Goal: Information Seeking & Learning: Check status

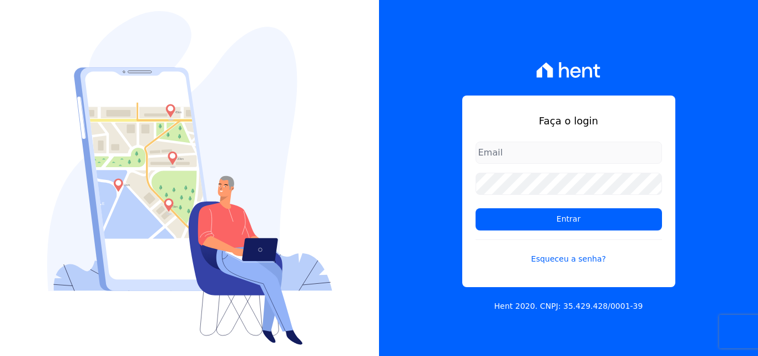
type input "[PERSON_NAME][EMAIL_ADDRESS][PERSON_NAME][DOMAIN_NAME]"
click at [544, 151] on input "[PERSON_NAME][EMAIL_ADDRESS][PERSON_NAME][DOMAIN_NAME]" at bounding box center [568, 152] width 186 height 22
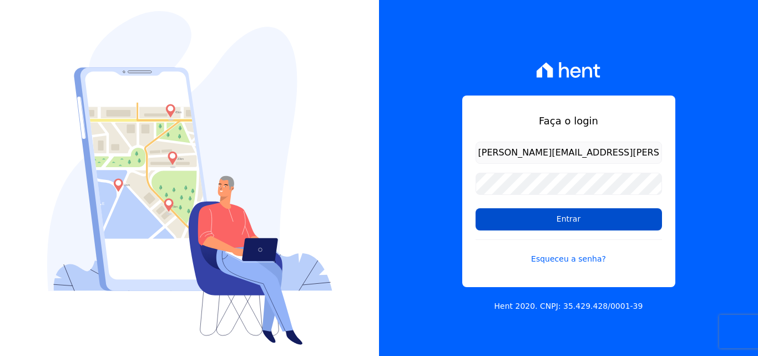
click at [507, 216] on input "Entrar" at bounding box center [568, 219] width 186 height 22
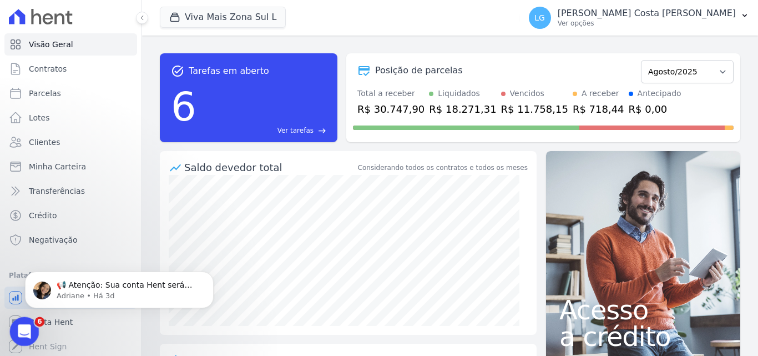
click at [23, 330] on icon "Abertura do Messenger da Intercom" at bounding box center [23, 330] width 18 height 18
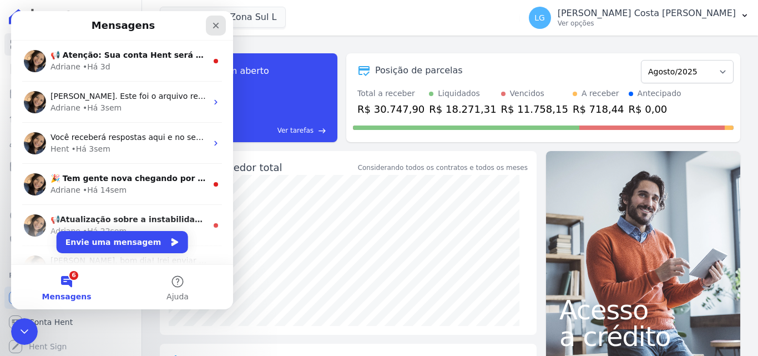
click at [213, 27] on icon "Fechar" at bounding box center [215, 25] width 9 height 9
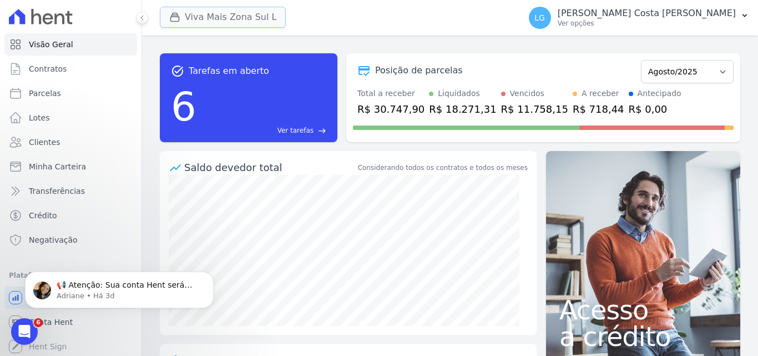
click at [205, 19] on button "Viva Mais Zona Sul L" at bounding box center [223, 17] width 126 height 21
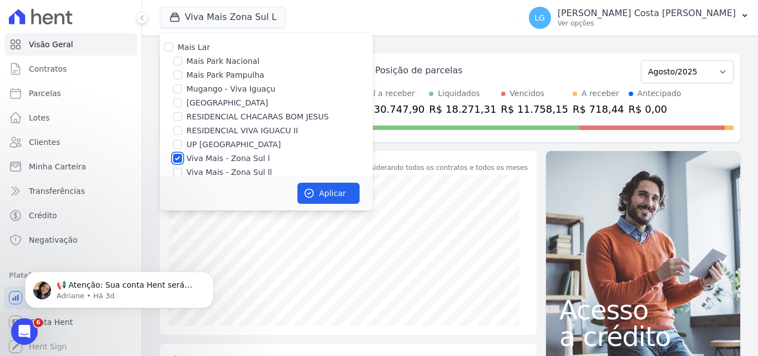
click at [181, 156] on input "Viva Mais - Zona Sul l" at bounding box center [177, 158] width 9 height 9
checkbox input "false"
click at [176, 78] on input "Mais Park Pampulha" at bounding box center [177, 74] width 9 height 9
click at [176, 77] on input "Mais Park Pampulha" at bounding box center [177, 74] width 9 height 9
checkbox input "false"
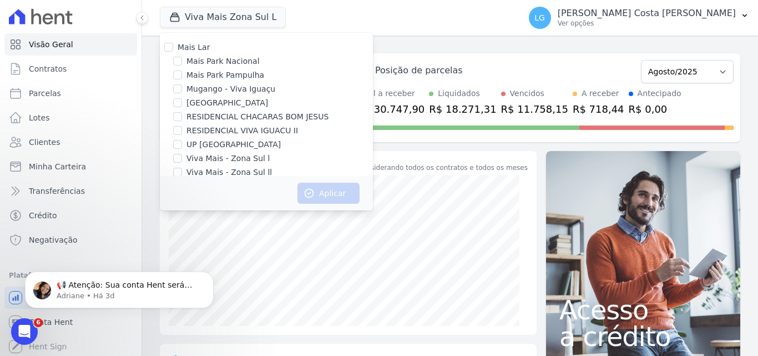
click at [175, 65] on div at bounding box center [177, 60] width 9 height 11
click at [177, 58] on input "Mais Park Nacional" at bounding box center [177, 61] width 9 height 9
checkbox input "true"
click at [314, 191] on button "Aplicar" at bounding box center [328, 192] width 62 height 21
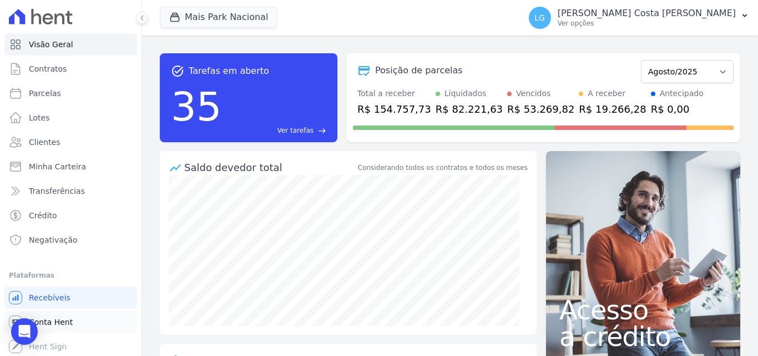
scroll to position [2, 0]
click at [629, 17] on p "[PERSON_NAME]" at bounding box center [646, 13] width 178 height 11
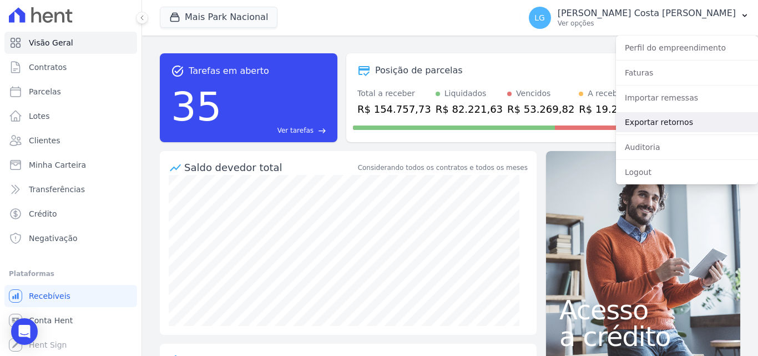
click at [639, 119] on link "Exportar retornos" at bounding box center [687, 122] width 142 height 20
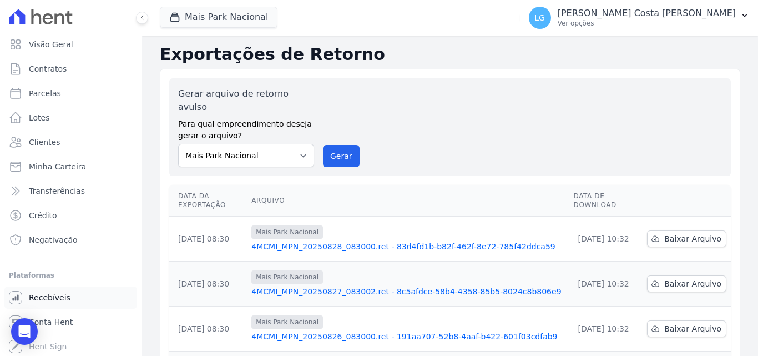
scroll to position [2, 0]
click at [64, 295] on span "Recebíveis" at bounding box center [50, 295] width 42 height 11
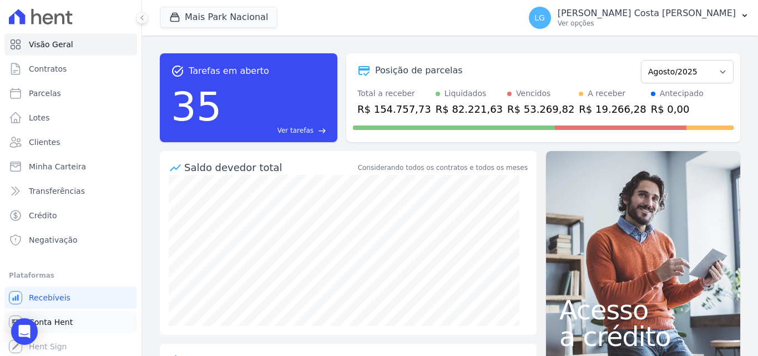
click at [59, 322] on span "Conta Hent" at bounding box center [51, 321] width 44 height 11
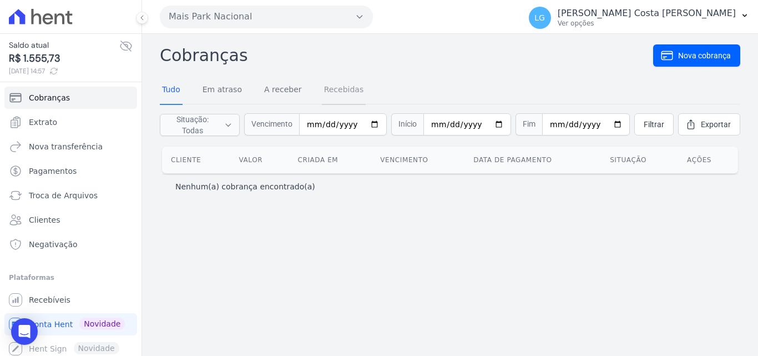
click at [339, 91] on link "Recebidas" at bounding box center [344, 90] width 44 height 29
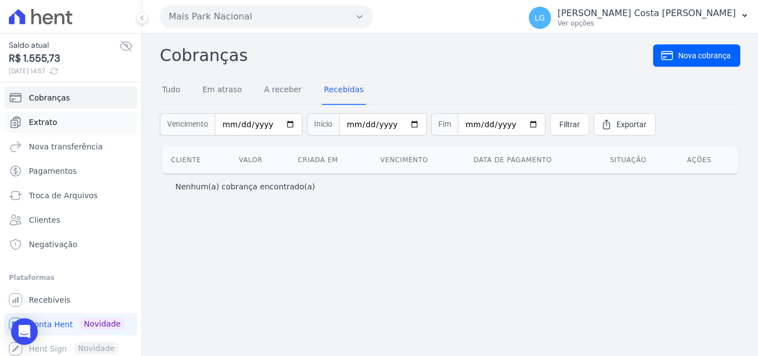
click at [50, 118] on span "Extrato" at bounding box center [43, 121] width 28 height 11
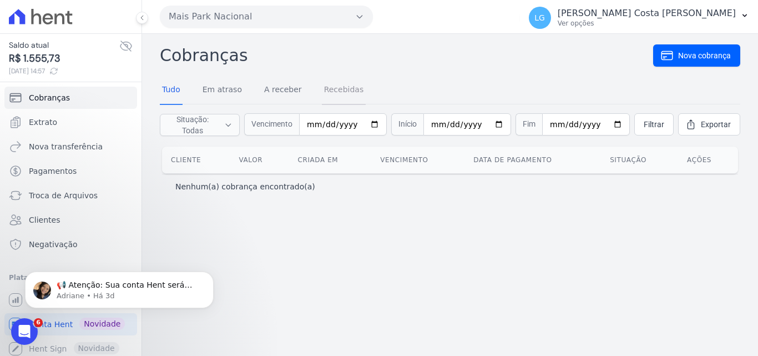
click at [327, 88] on link "Recebidas" at bounding box center [344, 90] width 44 height 29
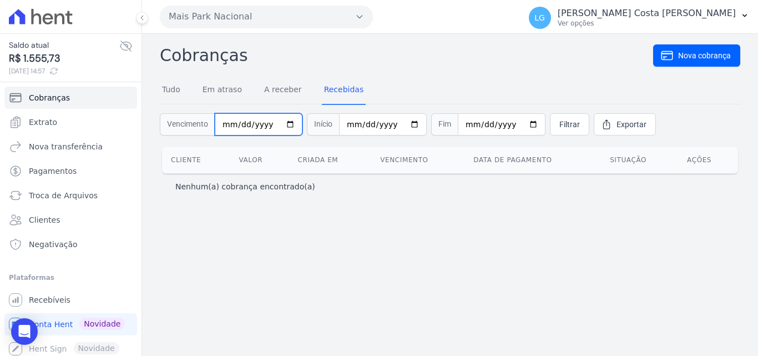
click at [248, 119] on input "date" at bounding box center [259, 124] width 88 height 22
click at [293, 119] on input "date" at bounding box center [259, 124] width 88 height 22
click at [282, 121] on input "date" at bounding box center [259, 124] width 88 height 22
type input "2025-04-01"
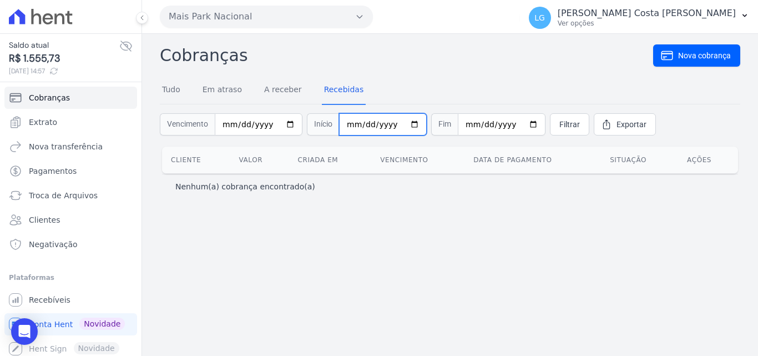
click at [403, 124] on input "date" at bounding box center [383, 124] width 88 height 22
type input "2025-08-27"
click at [338, 89] on link "Recebidas" at bounding box center [344, 90] width 44 height 29
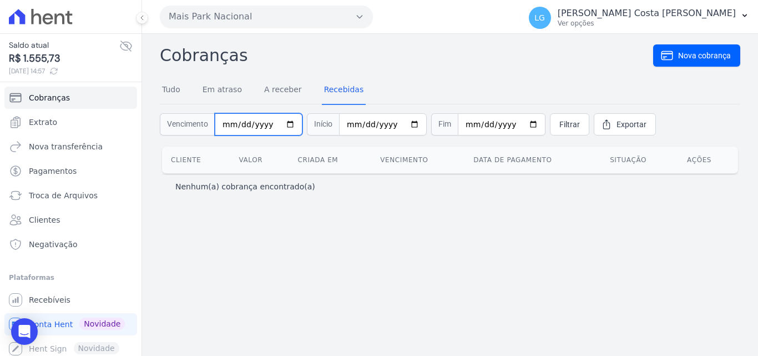
click at [280, 120] on input "date" at bounding box center [259, 124] width 88 height 22
type input "2025-04-01"
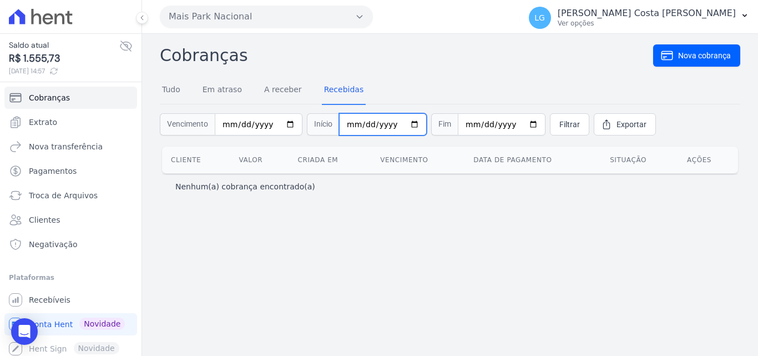
click at [403, 126] on input "date" at bounding box center [383, 124] width 88 height 22
type input "2025-08-27"
click at [551, 130] on link "Filtrar" at bounding box center [569, 124] width 39 height 22
click at [59, 120] on link "Extrato" at bounding box center [70, 122] width 133 height 22
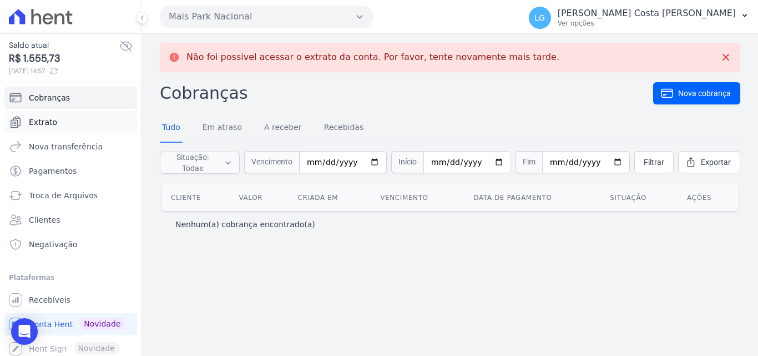
click at [50, 131] on link "Extrato" at bounding box center [70, 122] width 133 height 22
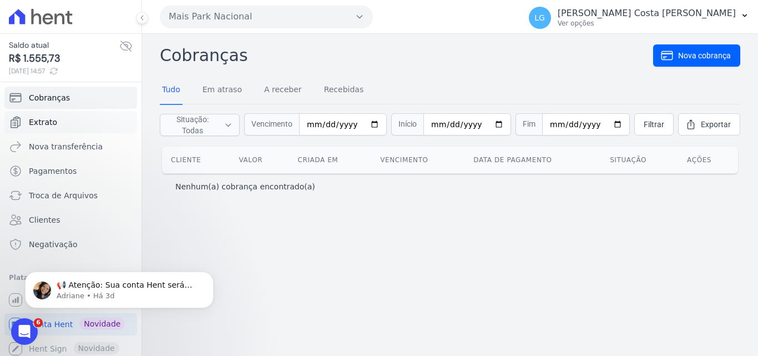
click at [43, 120] on span "Extrato" at bounding box center [43, 121] width 28 height 11
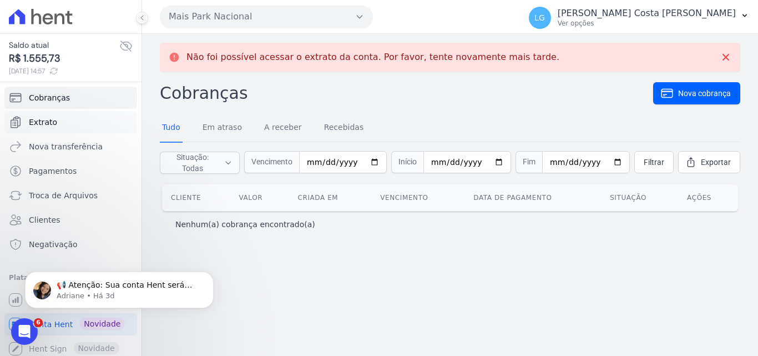
click at [32, 127] on span "Extrato" at bounding box center [43, 121] width 28 height 11
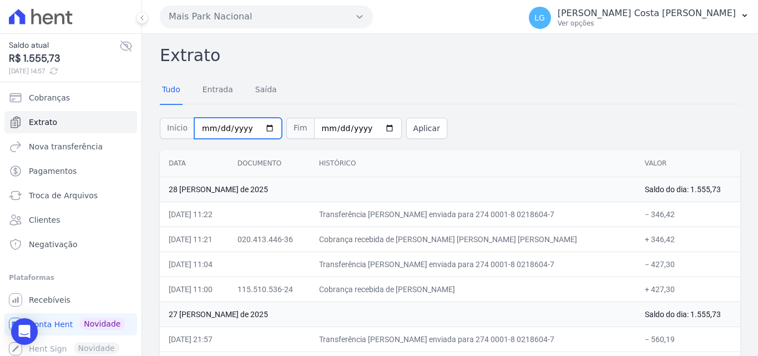
click at [265, 128] on input "[DATE]" at bounding box center [238, 128] width 88 height 21
type input "[DATE]"
click at [406, 128] on button "Aplicar" at bounding box center [426, 128] width 41 height 21
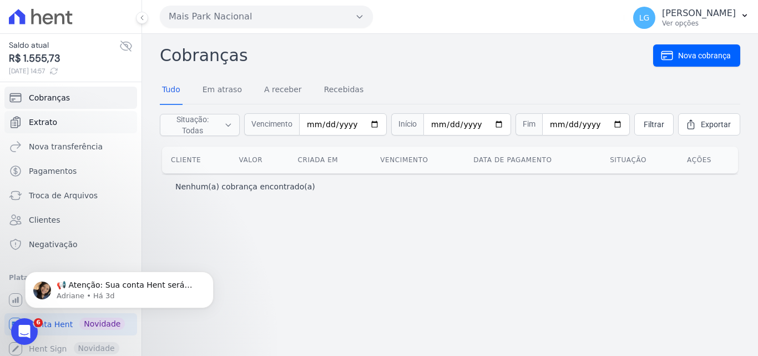
click at [59, 116] on link "Extrato" at bounding box center [70, 122] width 133 height 22
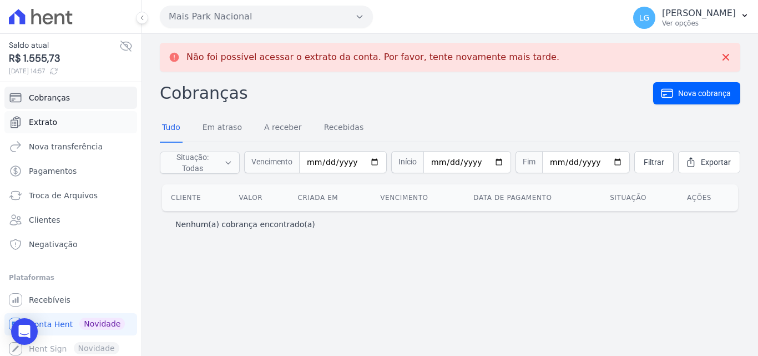
click at [52, 123] on span "Extrato" at bounding box center [43, 121] width 28 height 11
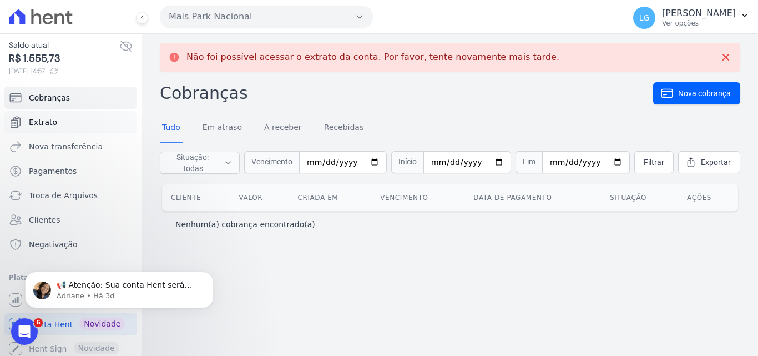
click at [51, 127] on span "Extrato" at bounding box center [43, 121] width 28 height 11
click at [51, 126] on span "Extrato" at bounding box center [43, 121] width 28 height 11
click at [50, 123] on span "Extrato" at bounding box center [43, 121] width 28 height 11
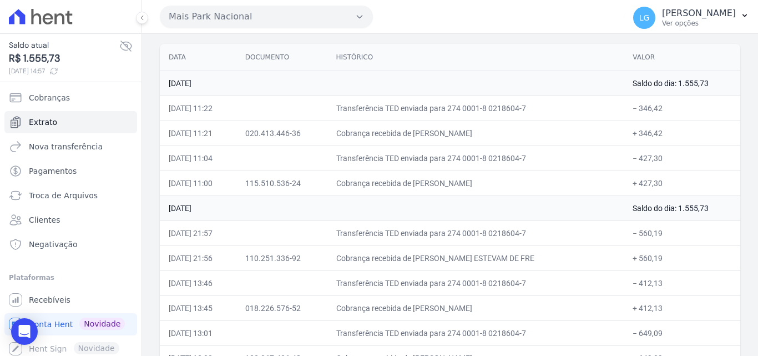
scroll to position [111, 0]
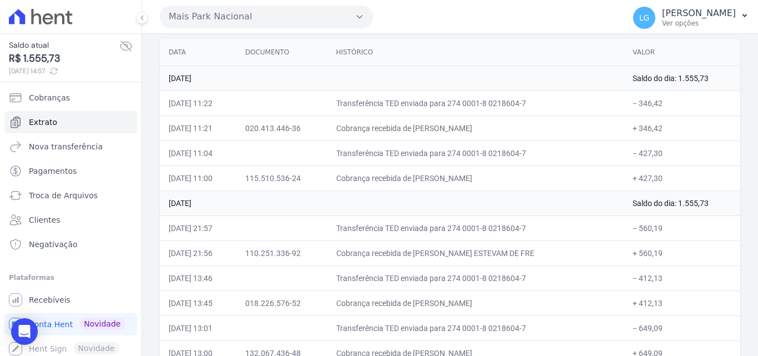
click at [484, 60] on th "Histórico" at bounding box center [475, 52] width 297 height 27
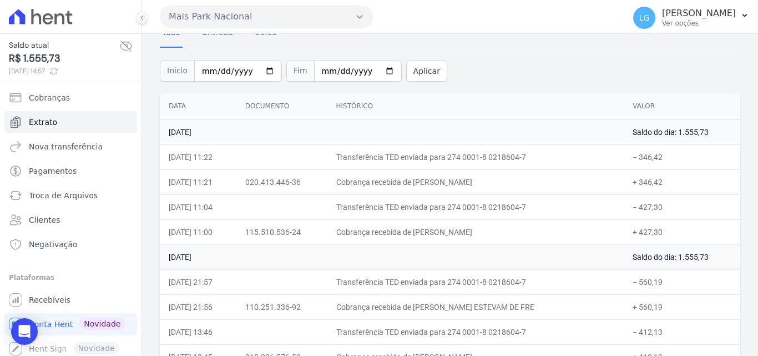
scroll to position [0, 0]
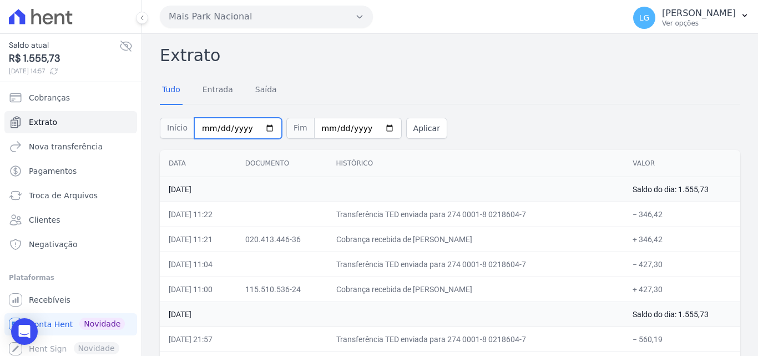
click at [255, 129] on input "[DATE]" at bounding box center [238, 128] width 88 height 21
click at [217, 126] on input "[DATE]" at bounding box center [238, 128] width 88 height 21
type input "[DATE]"
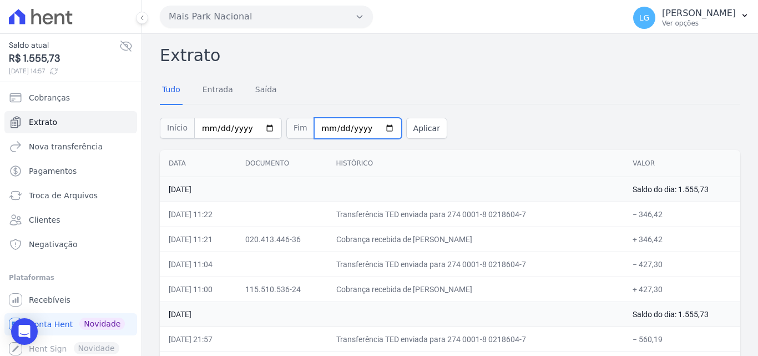
click at [374, 126] on input "[DATE]" at bounding box center [358, 128] width 88 height 21
type input "[DATE]"
click at [416, 131] on button "Aplicar" at bounding box center [426, 128] width 41 height 21
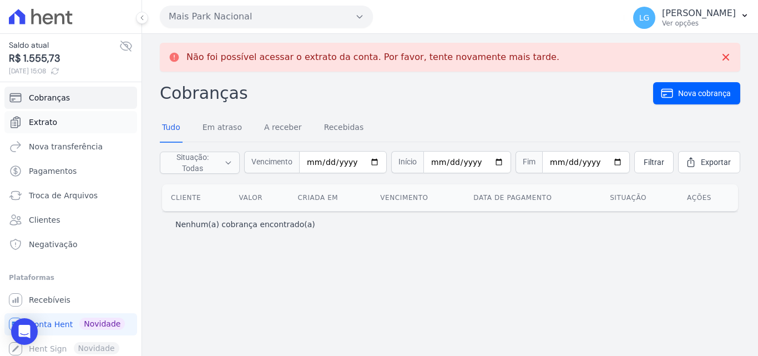
click at [42, 129] on link "Extrato" at bounding box center [70, 122] width 133 height 22
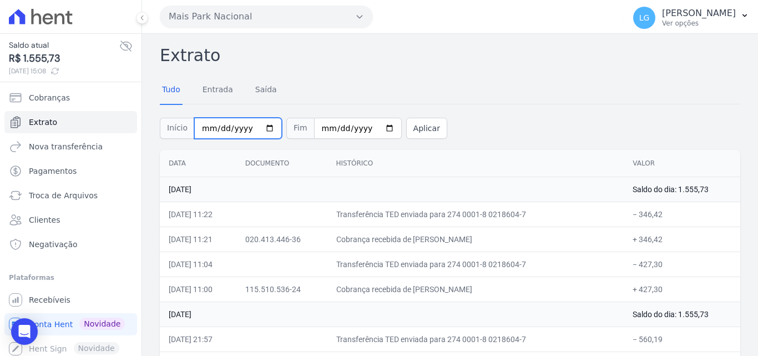
click at [261, 130] on input "[DATE]" at bounding box center [238, 128] width 88 height 21
type input "[DATE]"
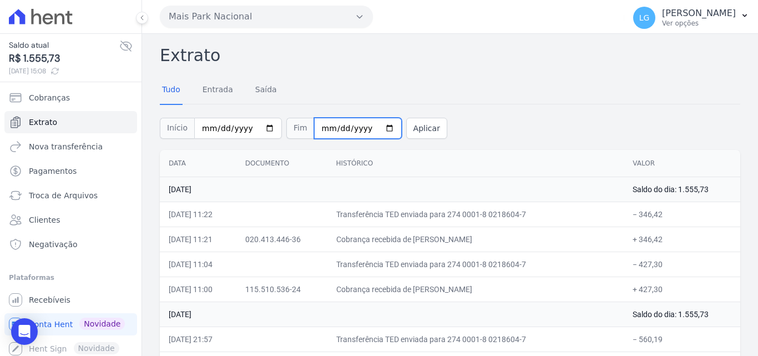
click at [377, 128] on input "[DATE]" at bounding box center [358, 128] width 88 height 21
type input "[DATE]"
click at [406, 132] on button "Aplicar" at bounding box center [426, 128] width 41 height 21
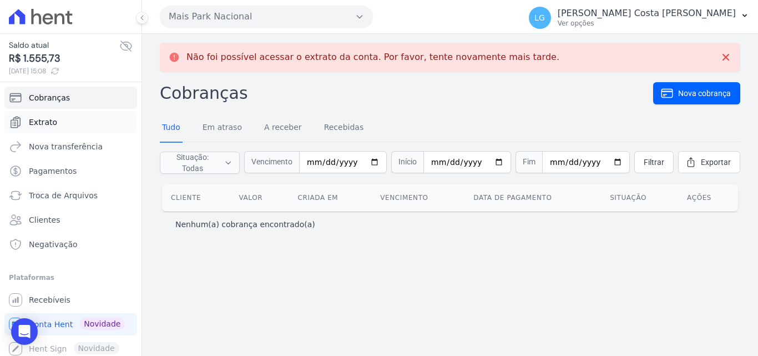
click at [52, 118] on span "Extrato" at bounding box center [43, 121] width 28 height 11
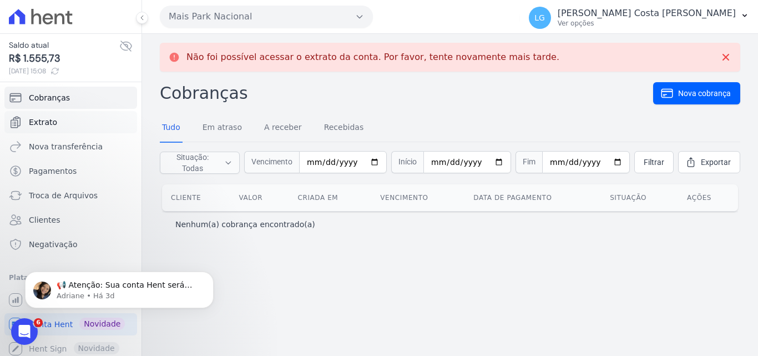
click at [40, 118] on span "Extrato" at bounding box center [43, 121] width 28 height 11
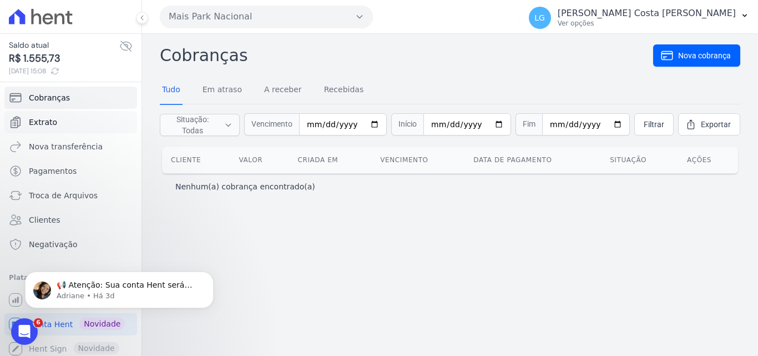
click at [63, 120] on link "Extrato" at bounding box center [70, 122] width 133 height 22
click at [62, 120] on link "Extrato" at bounding box center [70, 122] width 133 height 22
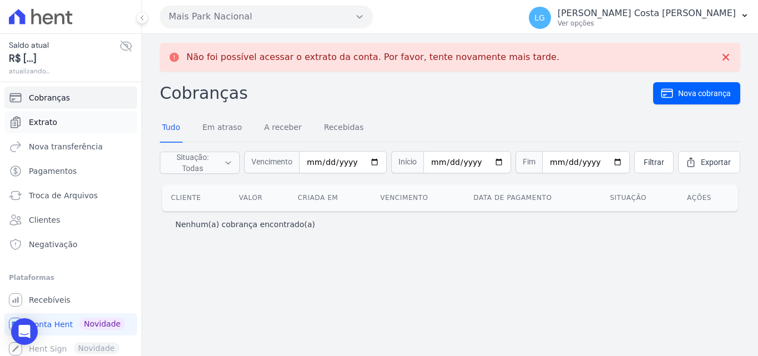
click at [70, 116] on link "Extrato" at bounding box center [70, 122] width 133 height 22
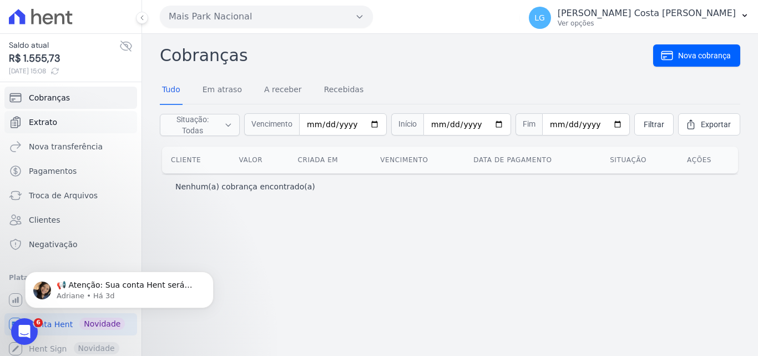
click at [69, 116] on link "Extrato" at bounding box center [70, 122] width 133 height 22
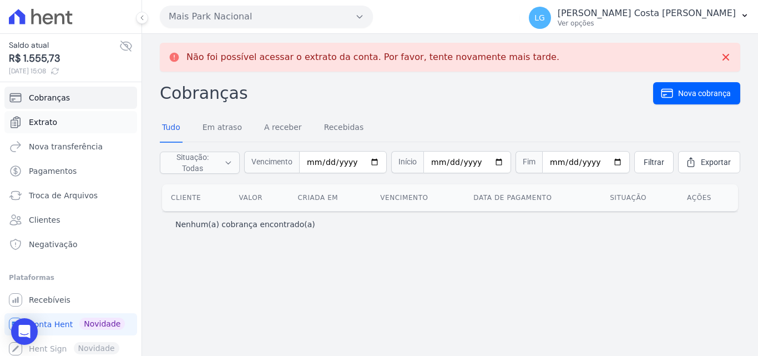
click at [42, 125] on span "Extrato" at bounding box center [43, 121] width 28 height 11
click at [40, 120] on span "Extrato" at bounding box center [43, 121] width 28 height 11
click at [45, 150] on span "Nova transferência" at bounding box center [66, 146] width 74 height 11
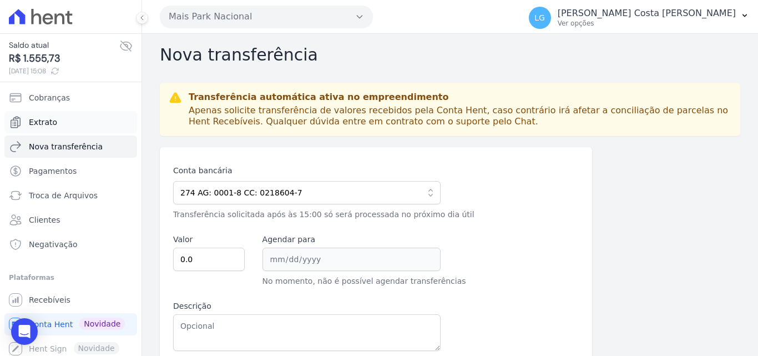
click at [53, 126] on span "Extrato" at bounding box center [43, 121] width 28 height 11
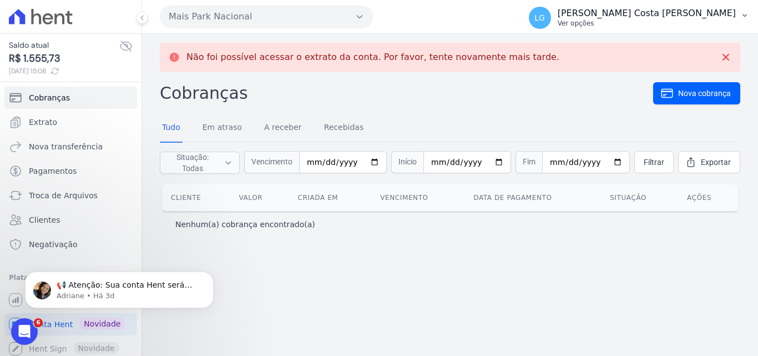
click at [635, 20] on p "Ver opções" at bounding box center [646, 23] width 178 height 9
click at [208, 276] on icon "Dismiss notification" at bounding box center [210, 274] width 6 height 6
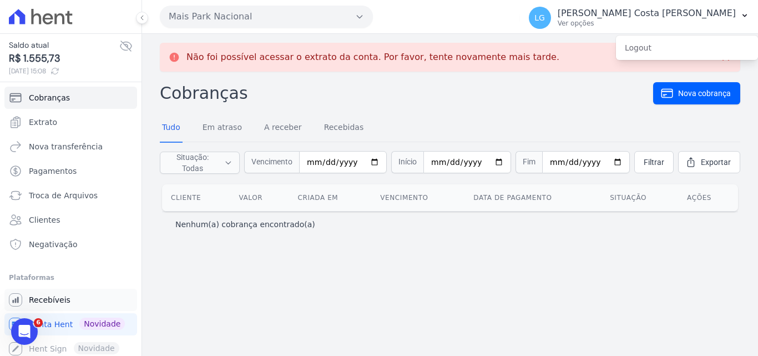
click at [53, 295] on span "Recebíveis" at bounding box center [50, 299] width 42 height 11
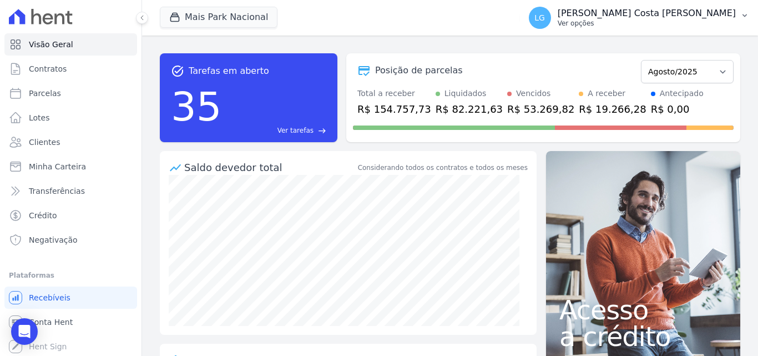
click at [638, 19] on p "Ver opções" at bounding box center [646, 23] width 178 height 9
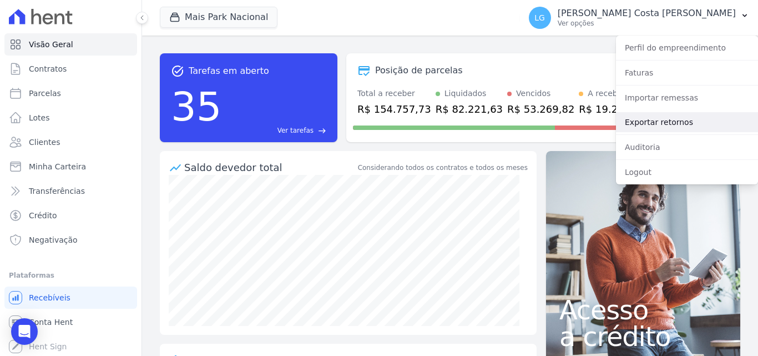
click at [652, 122] on link "Exportar retornos" at bounding box center [687, 122] width 142 height 20
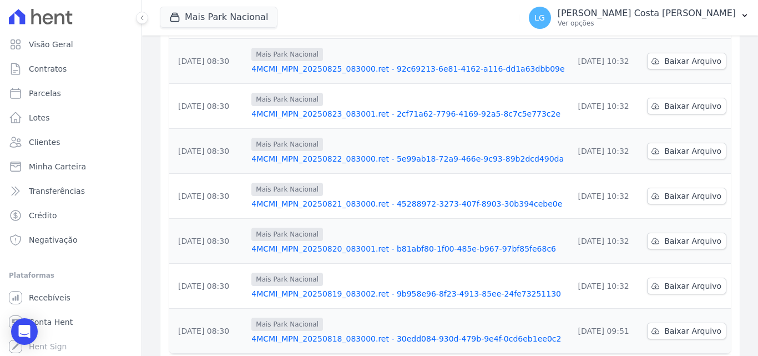
scroll to position [346, 0]
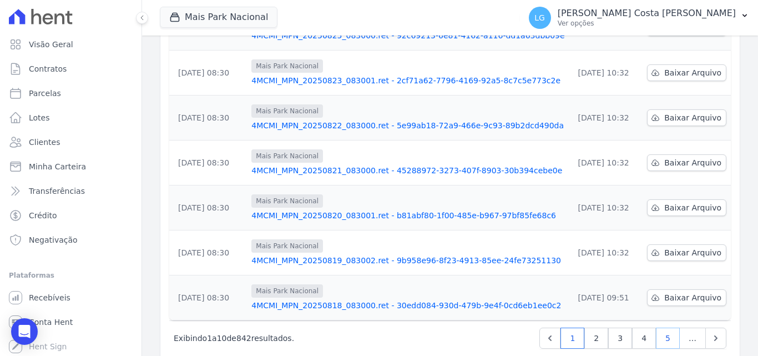
click at [661, 327] on link "5" at bounding box center [668, 337] width 24 height 21
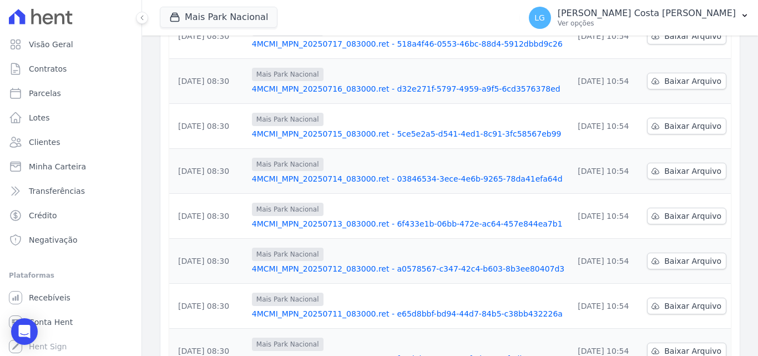
scroll to position [346, 0]
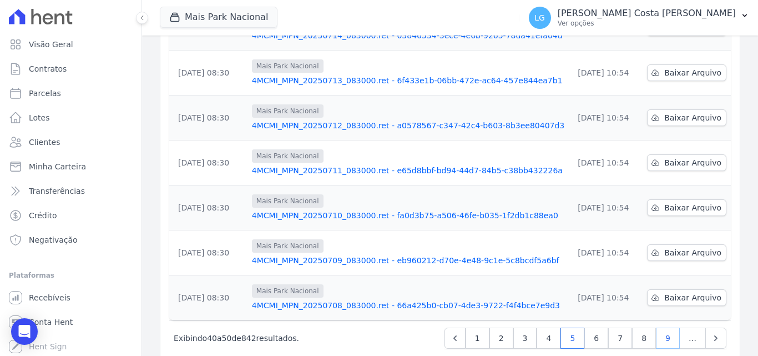
click at [664, 327] on link "9" at bounding box center [668, 337] width 24 height 21
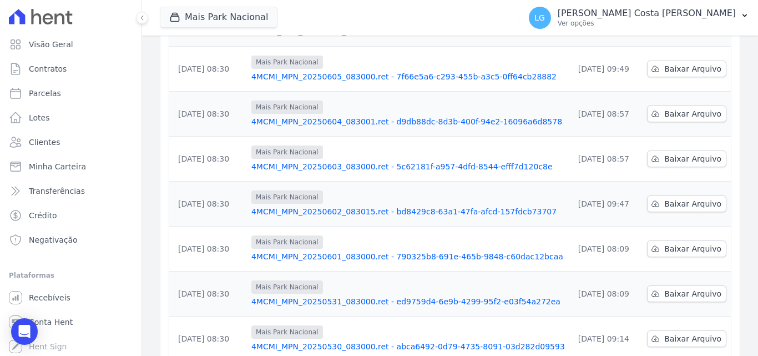
scroll to position [346, 0]
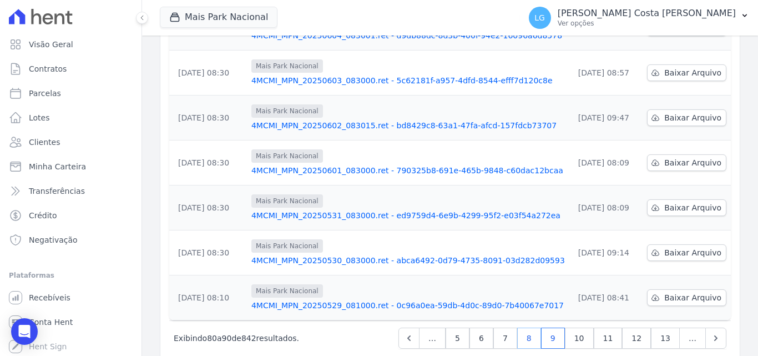
click at [534, 327] on link "8" at bounding box center [529, 337] width 24 height 21
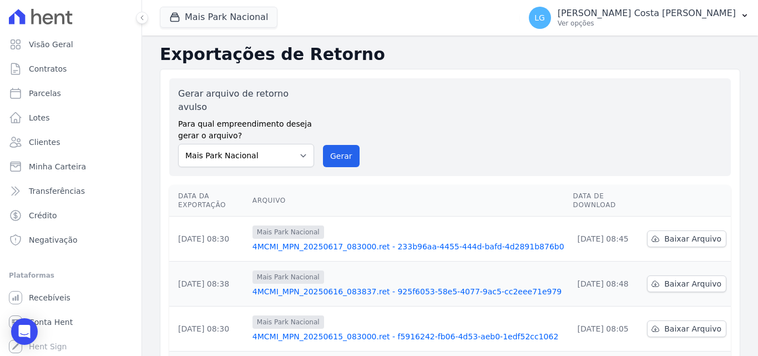
click at [517, 331] on link "4MCMI_MPN_20250615_083000.ret - f5916242-fb06-4d53-aeb0-1edf52cc1062" at bounding box center [408, 336] width 312 height 11
click at [430, 286] on link "4MCMI_MPN_20250616_083837.ret - 925f6053-58e5-4077-9ac5-cc2eee71e979" at bounding box center [408, 291] width 312 height 11
click at [418, 241] on link "4MCMI_MPN_20250617_083000.ret - 233b96aa-4455-444d-bafd-4d2891b876b0" at bounding box center [408, 246] width 312 height 11
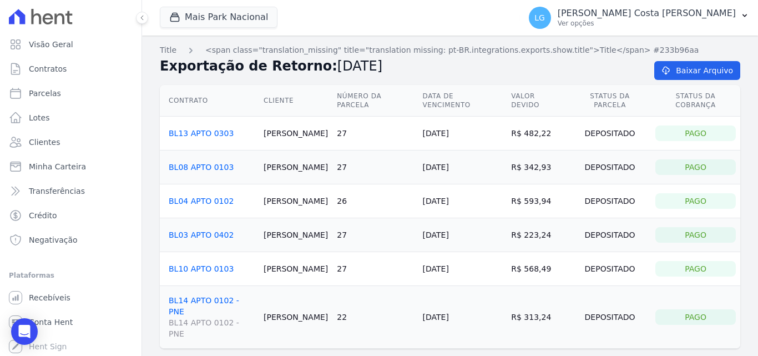
drag, startPoint x: 436, startPoint y: 253, endPoint x: 441, endPoint y: 248, distance: 6.7
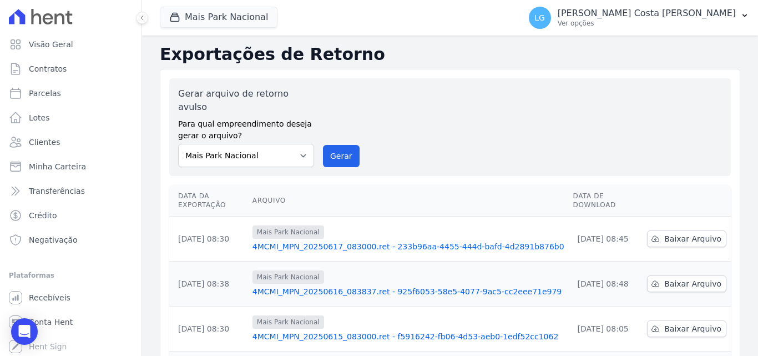
scroll to position [55, 0]
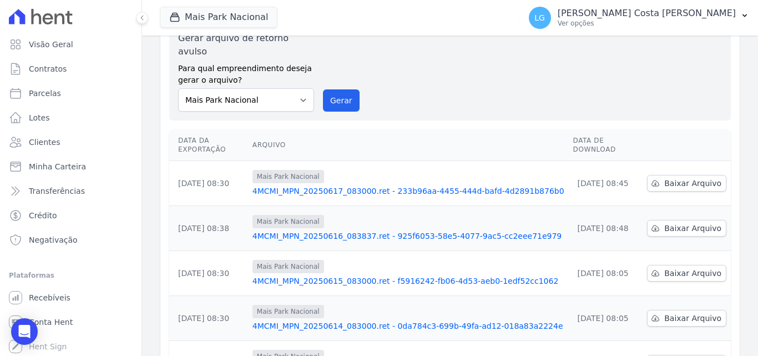
click at [358, 320] on link "4MCMI_MPN_20250614_083000.ret - 0da784c3-699b-49fa-ad12-018a83a2224e" at bounding box center [408, 325] width 312 height 11
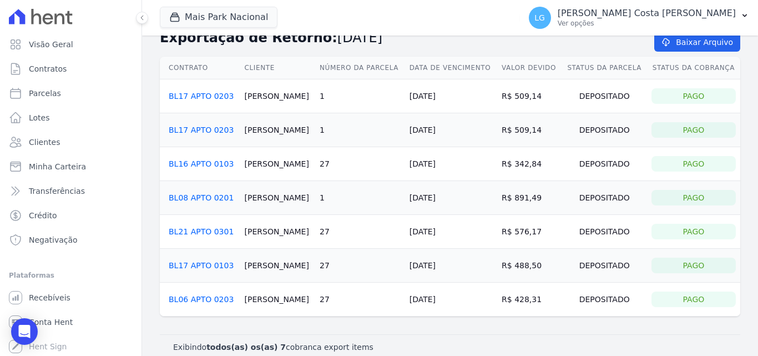
scroll to position [40, 0]
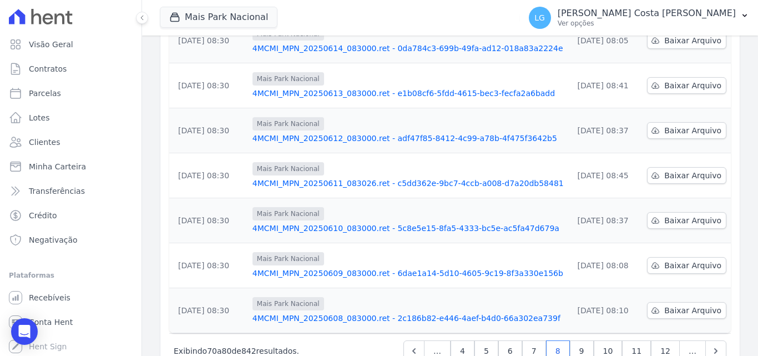
scroll to position [346, 0]
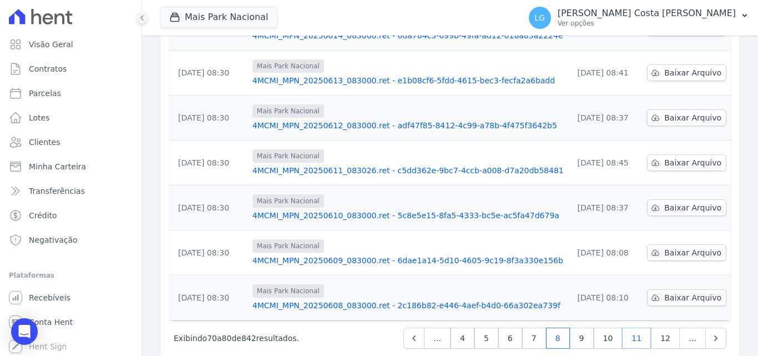
click at [640, 327] on link "11" at bounding box center [636, 337] width 29 height 21
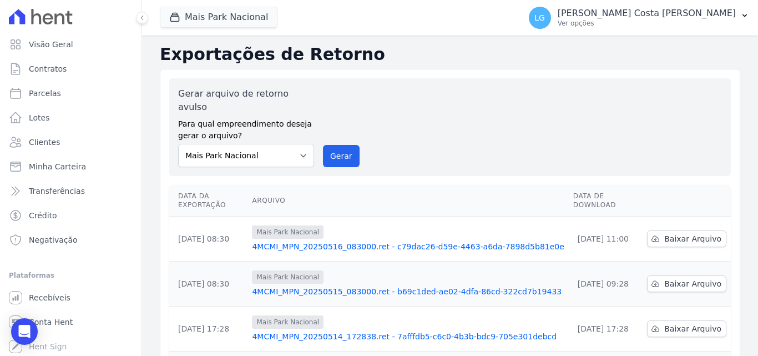
click at [413, 286] on link "4MCMI_MPN_20250515_083000.ret - b69c1ded-ae02-4dfa-86cd-322cd7b19433" at bounding box center [408, 291] width 312 height 11
click at [420, 241] on link "4MCMI_MPN_20250516_083000.ret - c79dac26-d59e-4463-a6da-7898d5b81e0e" at bounding box center [408, 246] width 312 height 11
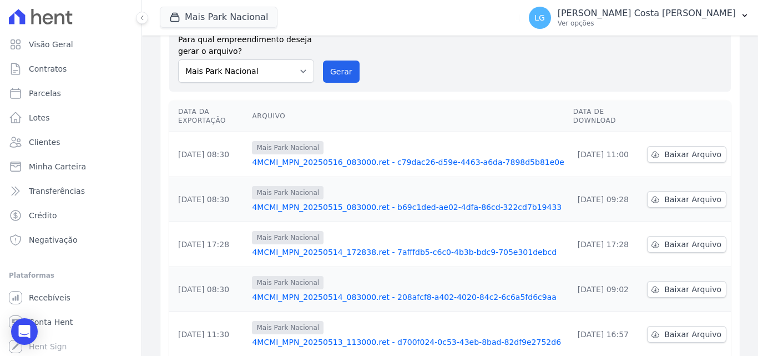
scroll to position [333, 0]
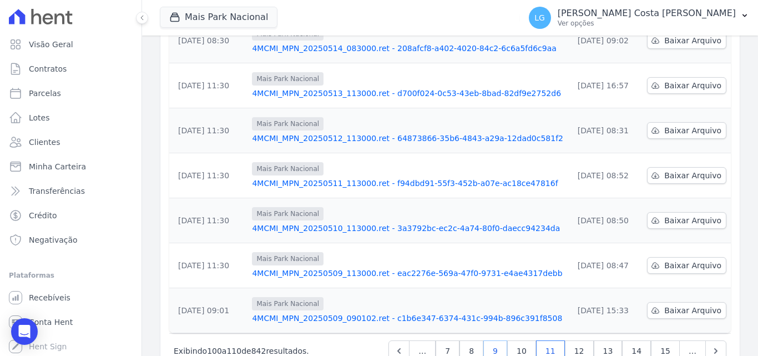
click at [505, 340] on link "9" at bounding box center [495, 350] width 24 height 21
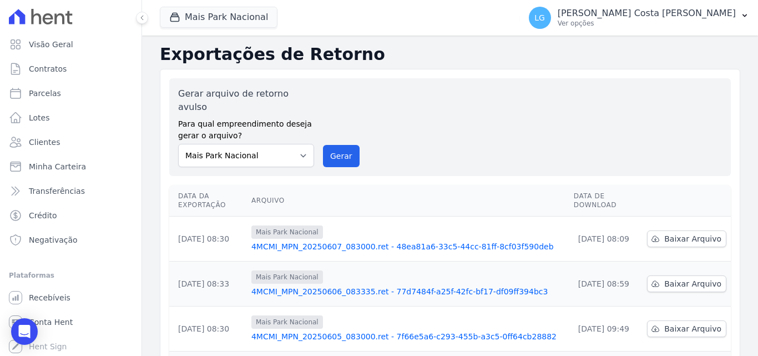
click at [362, 286] on link "4MCMI_MPN_20250606_083335.ret - 77d7484f-a25f-42fc-bf17-df09ff394bc3" at bounding box center [407, 291] width 313 height 11
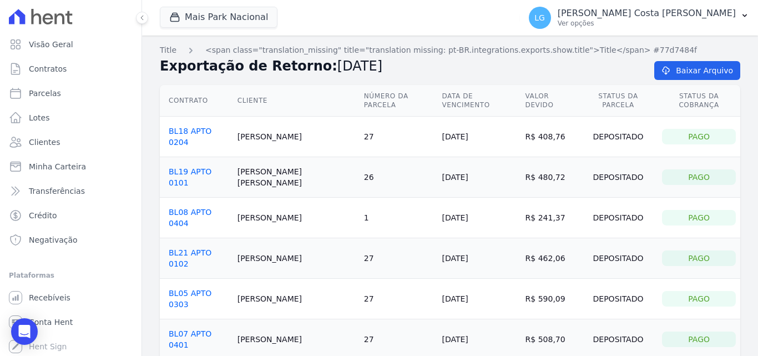
scroll to position [40, 0]
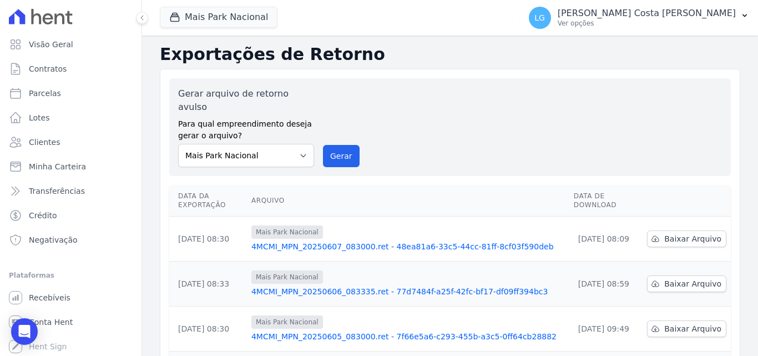
click at [366, 241] on link "4MCMI_MPN_20250607_083000.ret - 48ea81a6-33c5-44cc-81ff-8cf03f590deb" at bounding box center [407, 246] width 313 height 11
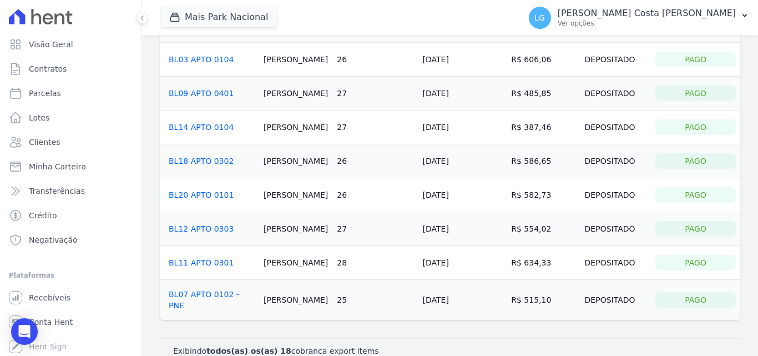
scroll to position [413, 0]
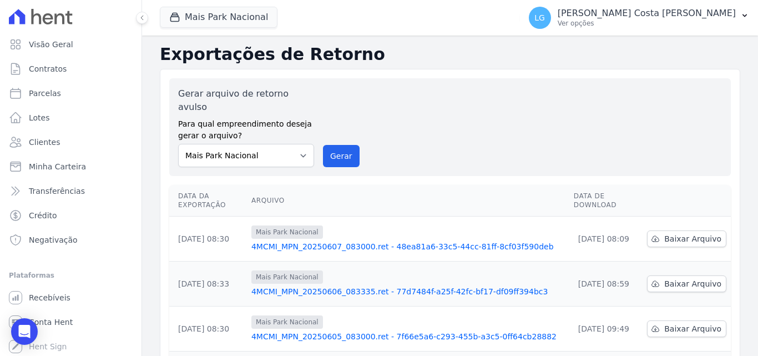
click at [349, 331] on link "4MCMI_MPN_20250605_083000.ret - 7f66e5a6-c293-455b-a3c5-0ff64cb28882" at bounding box center [407, 336] width 313 height 11
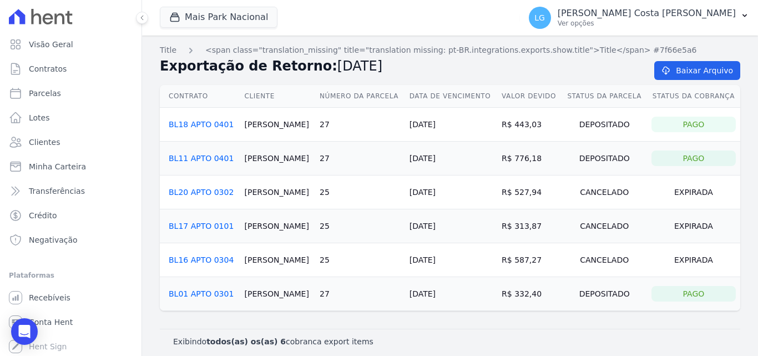
drag, startPoint x: 302, startPoint y: 250, endPoint x: 291, endPoint y: 225, distance: 27.3
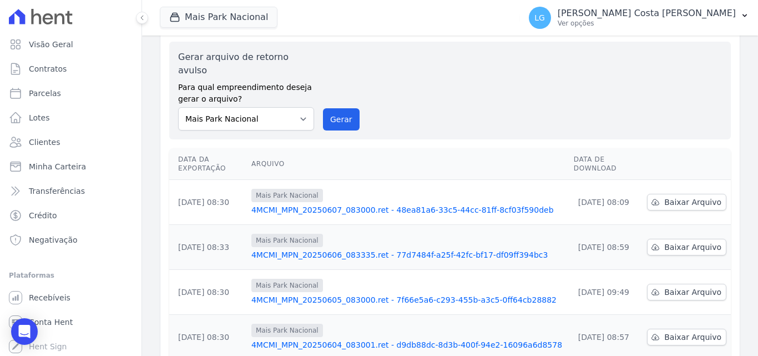
scroll to position [55, 0]
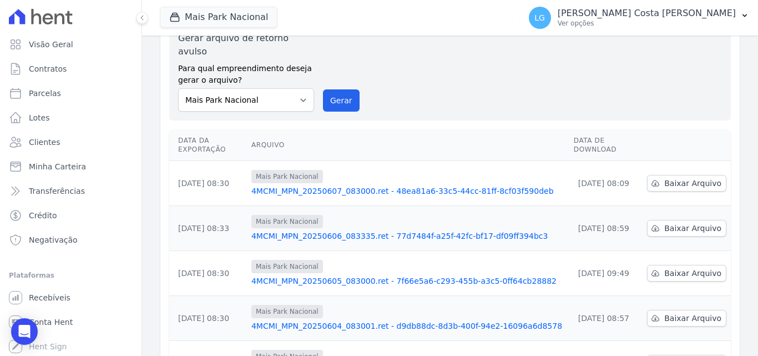
click at [312, 320] on link "4MCMI_MPN_20250604_083001.ret - d9db88dc-8d3b-400f-94e2-16096a6d8578" at bounding box center [407, 325] width 313 height 11
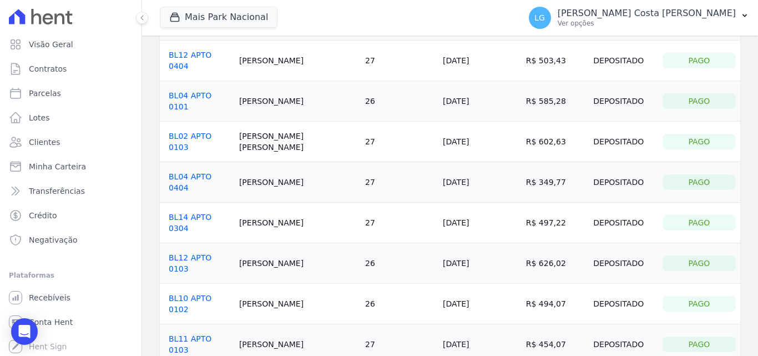
scroll to position [108, 0]
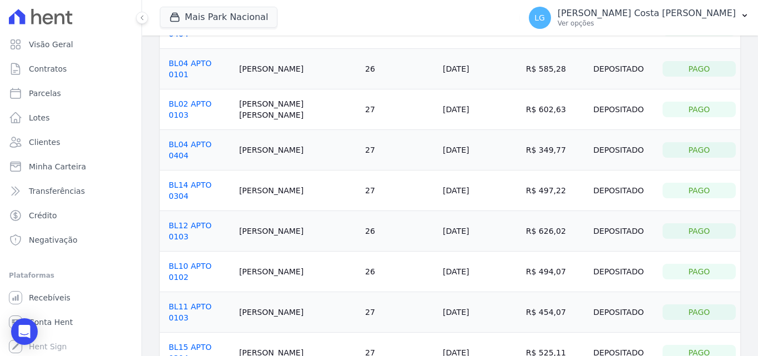
drag, startPoint x: 297, startPoint y: 256, endPoint x: 301, endPoint y: 241, distance: 15.5
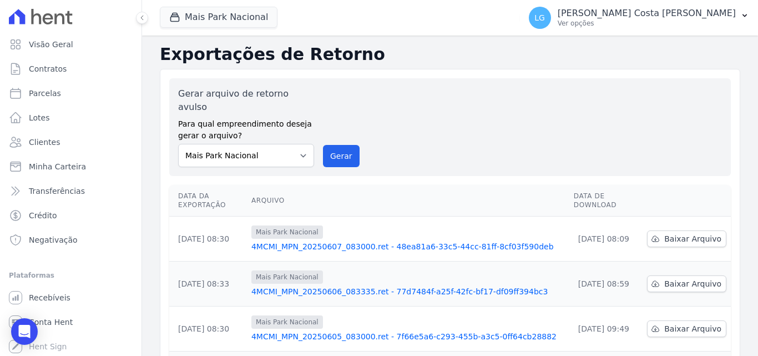
click at [338, 241] on link "4MCMI_MPN_20250607_083000.ret - 48ea81a6-33c5-44cc-81ff-8cf03f590deb" at bounding box center [407, 246] width 313 height 11
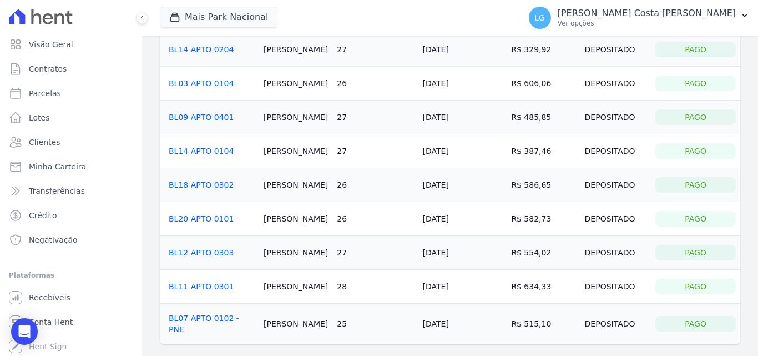
scroll to position [413, 0]
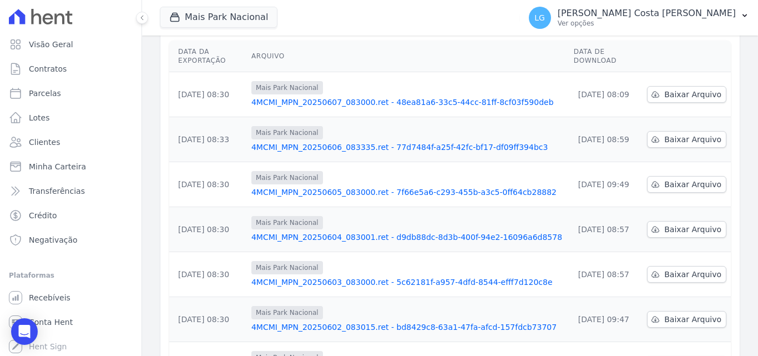
scroll to position [333, 0]
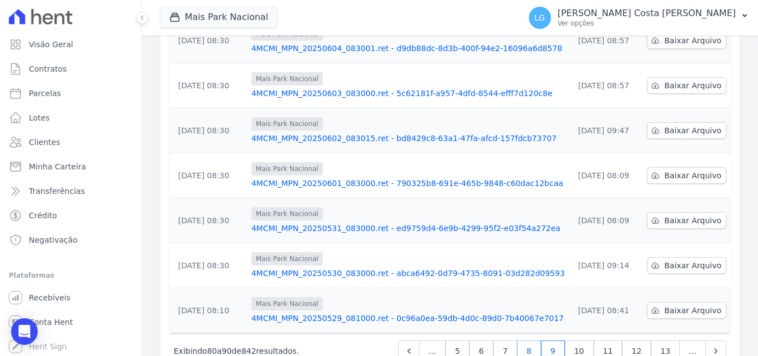
click at [540, 340] on link "8" at bounding box center [529, 350] width 24 height 21
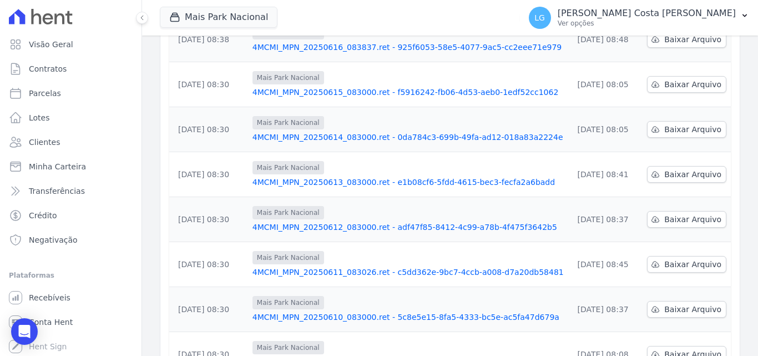
scroll to position [346, 0]
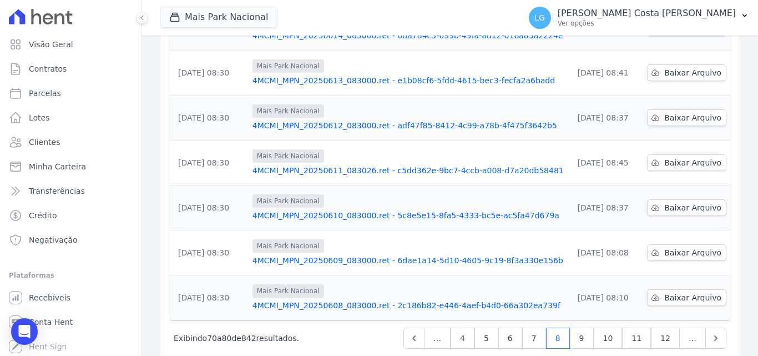
click at [346, 300] on link "4MCMI_MPN_20250608_083000.ret - 2c186b82-e446-4aef-b4d0-66a302ea739f" at bounding box center [408, 305] width 312 height 11
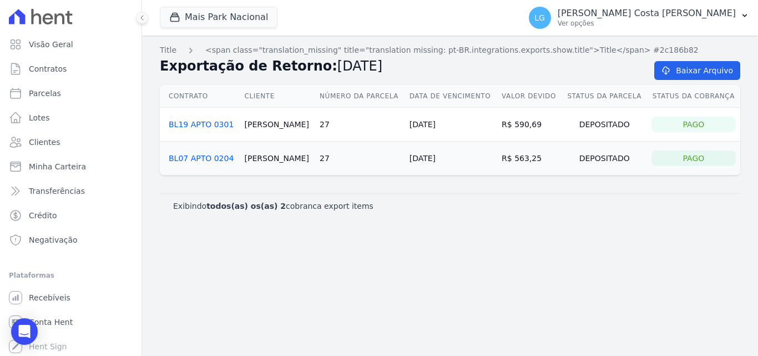
drag, startPoint x: 341, startPoint y: 272, endPoint x: 341, endPoint y: 261, distance: 11.1
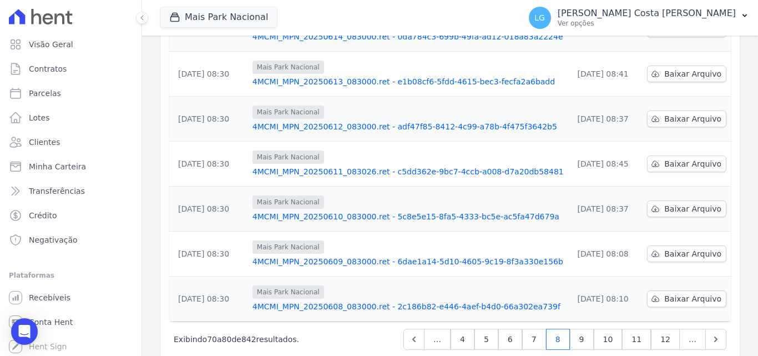
scroll to position [346, 0]
click at [351, 255] on link "4MCMI_MPN_20250609_083000.ret - 6dae1a14-5d10-4605-9c19-8f3a330e156b" at bounding box center [408, 260] width 312 height 11
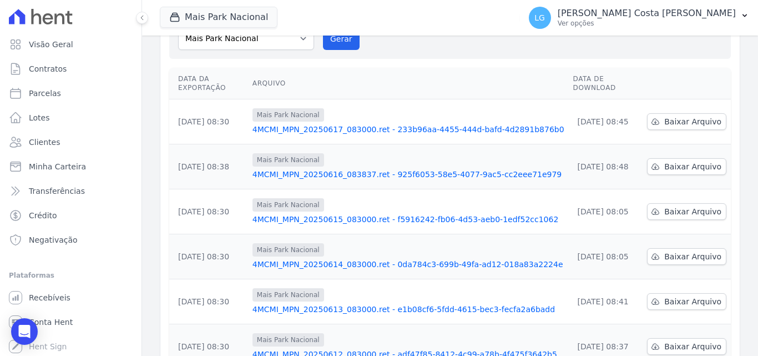
scroll to position [346, 0]
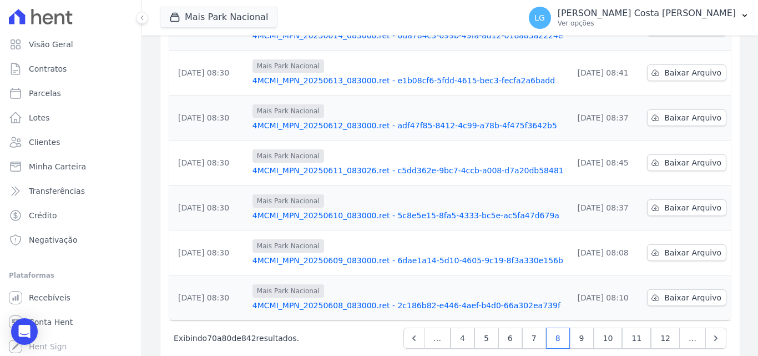
click at [346, 210] on link "4MCMI_MPN_20250610_083000.ret - 5c8e5e15-8fa5-4333-bc5e-ac5fa47d679a" at bounding box center [408, 215] width 312 height 11
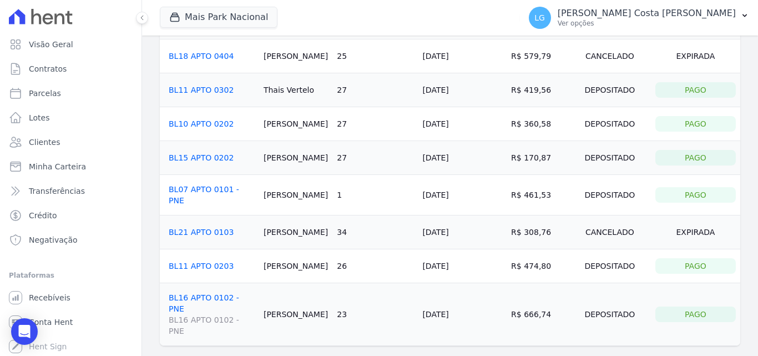
scroll to position [961, 0]
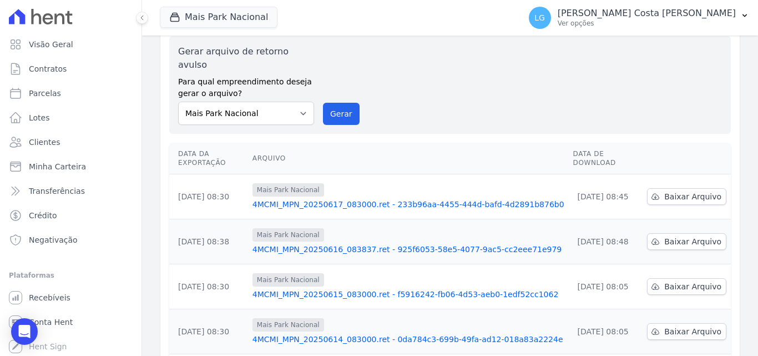
scroll to position [346, 0]
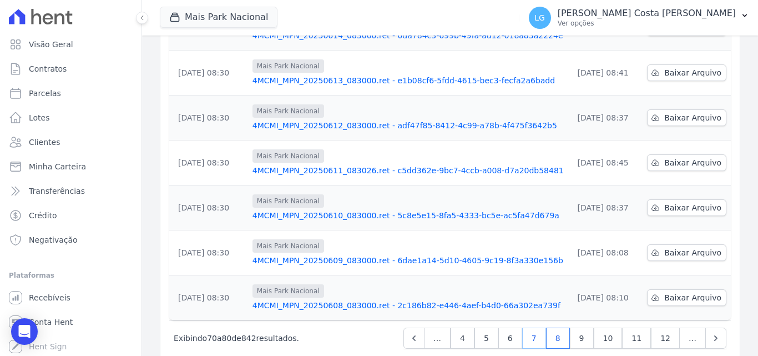
click at [537, 327] on link "7" at bounding box center [534, 337] width 24 height 21
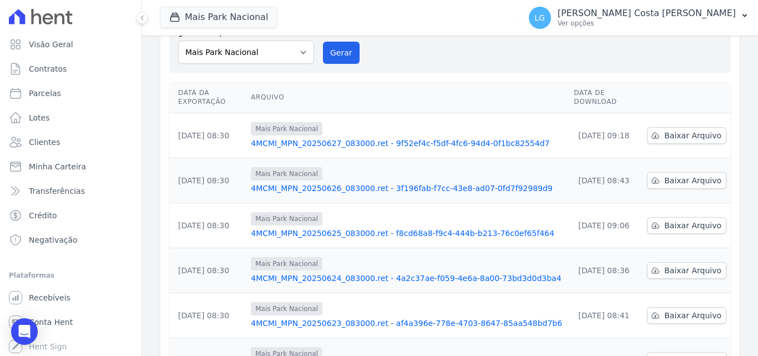
scroll to position [111, 0]
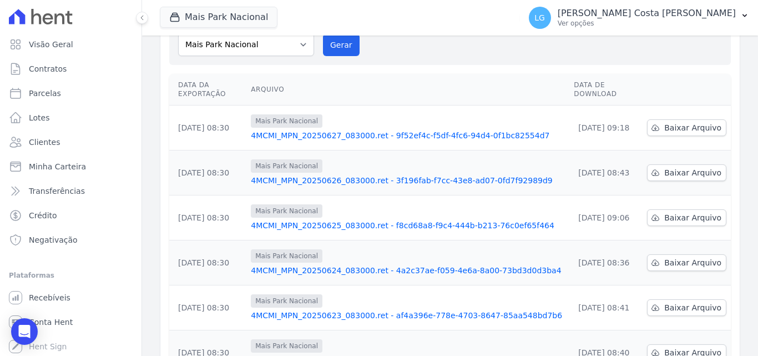
click at [396, 220] on link "4MCMI_MPN_20250625_083000.ret - f8cd68a8-f9c4-444b-b213-76c0ef65f464" at bounding box center [408, 225] width 314 height 11
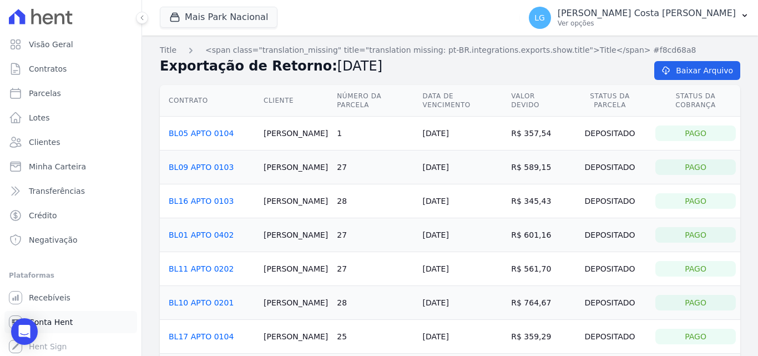
click at [83, 316] on link "Conta Hent" at bounding box center [70, 322] width 133 height 22
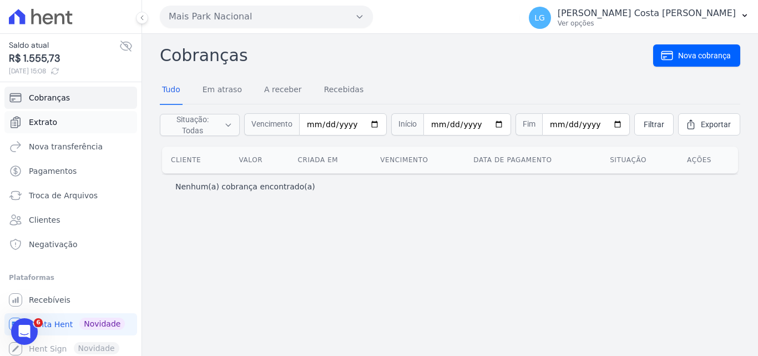
click at [54, 114] on link "Extrato" at bounding box center [70, 122] width 133 height 22
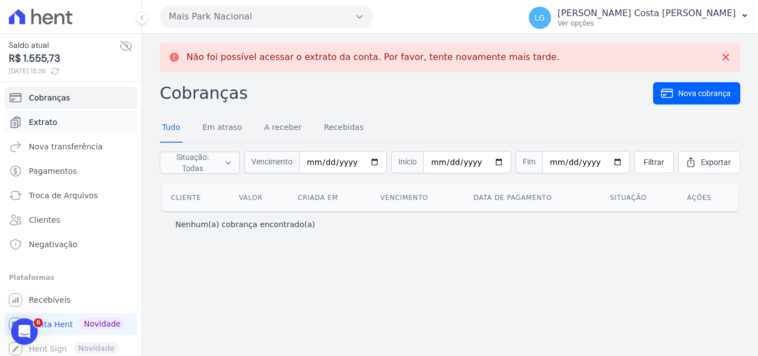
click at [57, 117] on link "Extrato" at bounding box center [70, 122] width 133 height 22
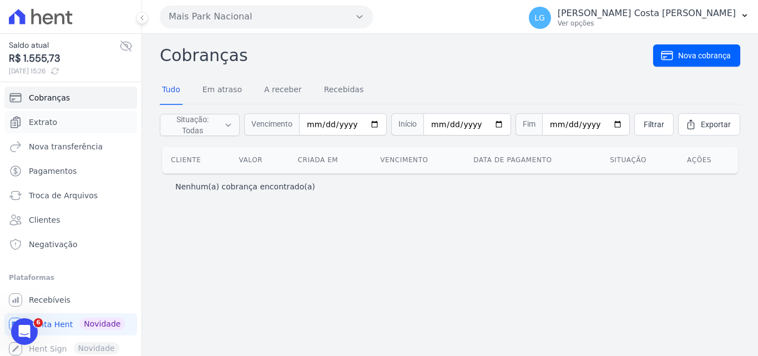
click at [54, 116] on link "Extrato" at bounding box center [70, 122] width 133 height 22
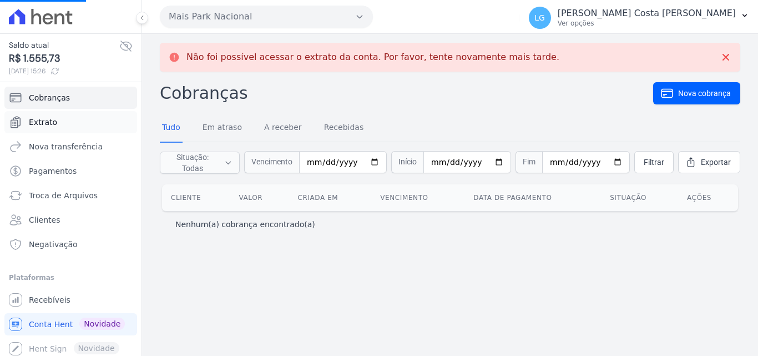
click at [39, 116] on link "Extrato" at bounding box center [70, 122] width 133 height 22
click at [322, 124] on link "Recebidas" at bounding box center [344, 128] width 44 height 29
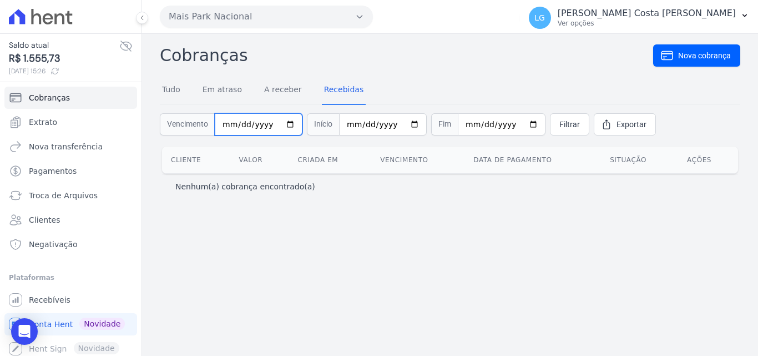
click at [271, 124] on input "date" at bounding box center [259, 124] width 88 height 22
click at [278, 123] on input "date" at bounding box center [259, 124] width 88 height 22
click at [282, 124] on input "date" at bounding box center [259, 124] width 88 height 22
type input "2025-04-01"
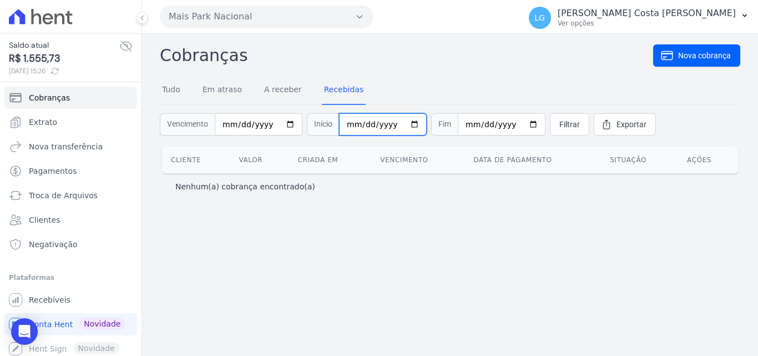
click at [405, 121] on input "date" at bounding box center [383, 124] width 88 height 22
type input "2025-04-30"
click at [550, 125] on link "Filtrar" at bounding box center [569, 124] width 39 height 22
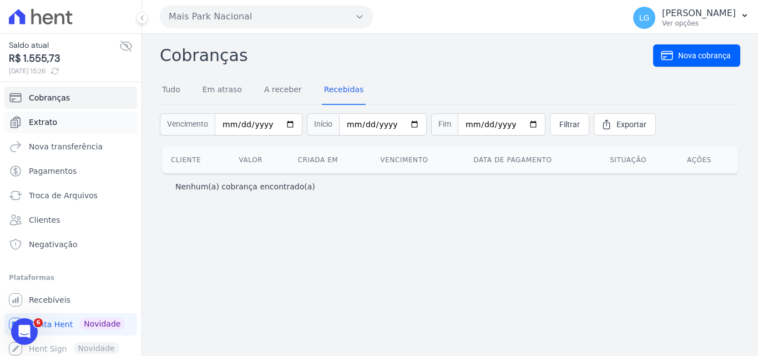
click at [66, 120] on link "Extrato" at bounding box center [70, 122] width 133 height 22
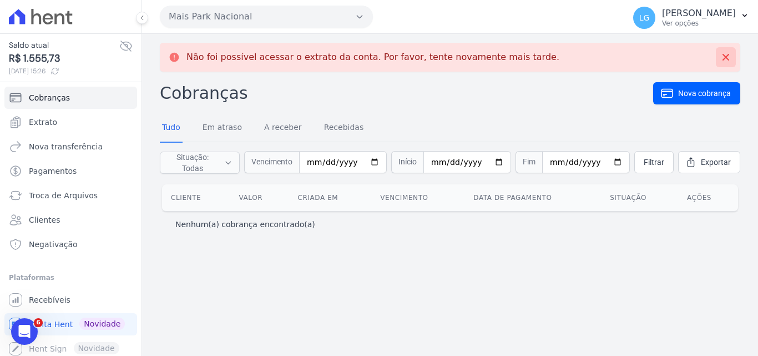
click at [724, 54] on icon at bounding box center [725, 57] width 11 height 11
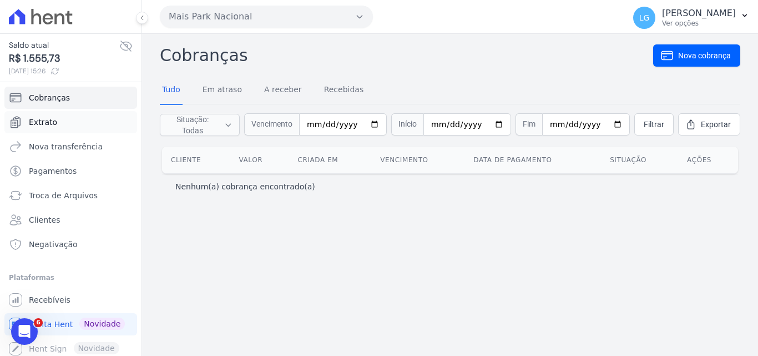
click at [44, 123] on span "Extrato" at bounding box center [43, 121] width 28 height 11
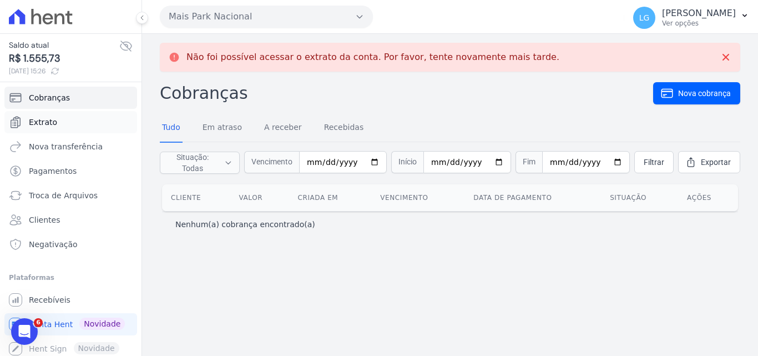
click at [37, 120] on span "Extrato" at bounding box center [43, 121] width 28 height 11
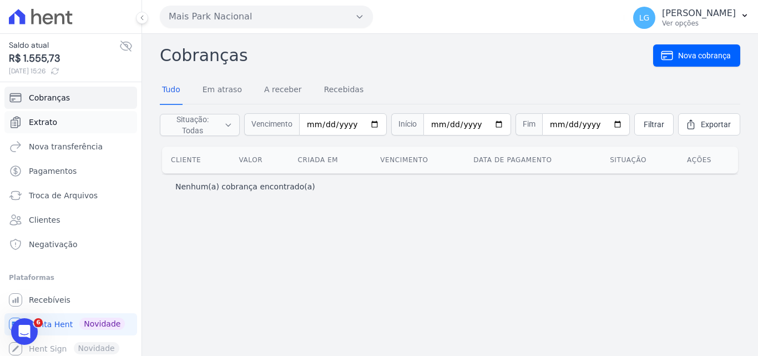
click at [39, 123] on span "Extrato" at bounding box center [43, 121] width 28 height 11
click at [59, 120] on link "Extrato" at bounding box center [70, 122] width 133 height 22
click at [29, 124] on span "Extrato" at bounding box center [43, 121] width 28 height 11
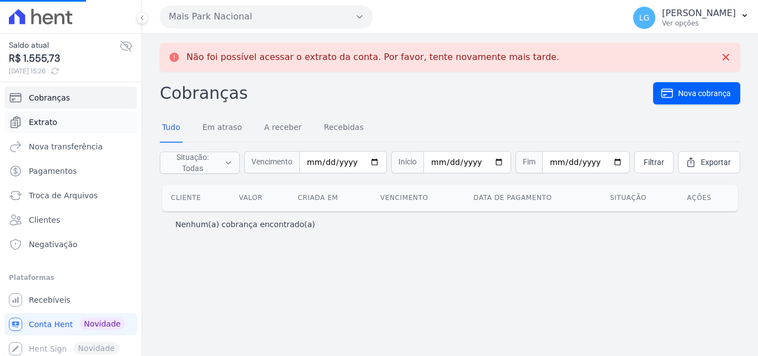
click at [46, 123] on span "Extrato" at bounding box center [43, 121] width 28 height 11
click at [44, 123] on span "Extrato" at bounding box center [43, 121] width 28 height 11
click at [48, 122] on span "Extrato" at bounding box center [43, 121] width 28 height 11
click at [52, 121] on span "Extrato" at bounding box center [43, 121] width 28 height 11
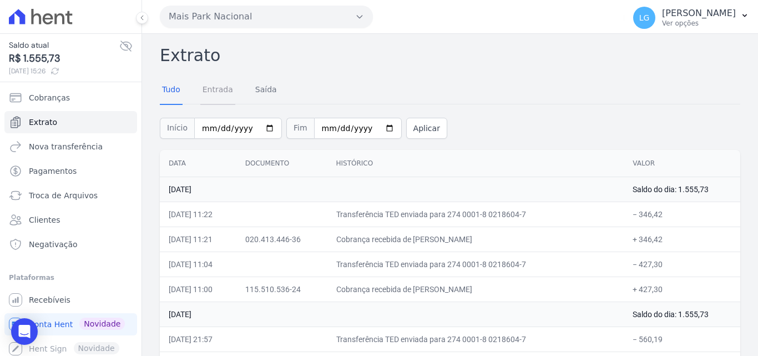
click at [220, 90] on link "Entrada" at bounding box center [217, 90] width 35 height 29
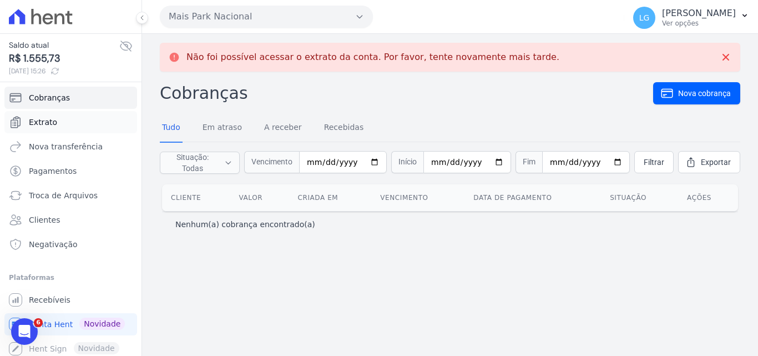
click at [52, 120] on span "Extrato" at bounding box center [43, 121] width 28 height 11
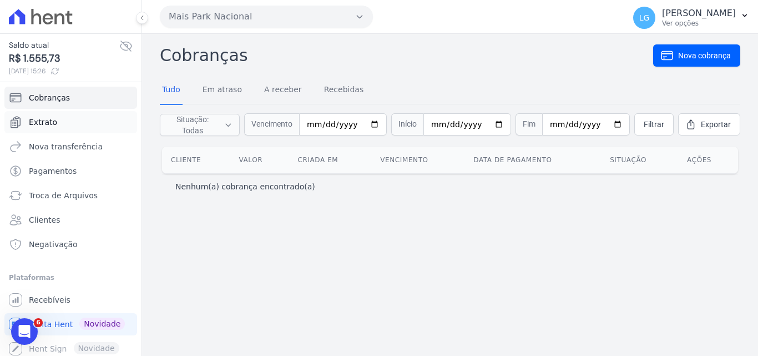
click at [34, 129] on link "Extrato" at bounding box center [70, 122] width 133 height 22
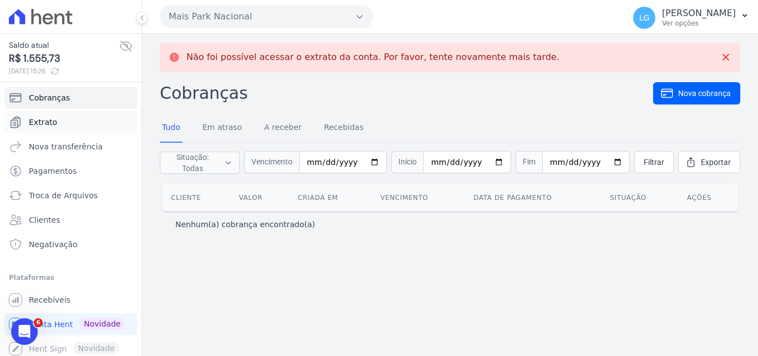
click at [39, 125] on span "Extrato" at bounding box center [43, 121] width 28 height 11
click at [50, 122] on span "Extrato" at bounding box center [43, 121] width 28 height 11
click at [51, 123] on span "Extrato" at bounding box center [43, 121] width 28 height 11
click at [50, 121] on span "Extrato" at bounding box center [43, 121] width 28 height 11
click at [34, 123] on span "Extrato" at bounding box center [43, 121] width 28 height 11
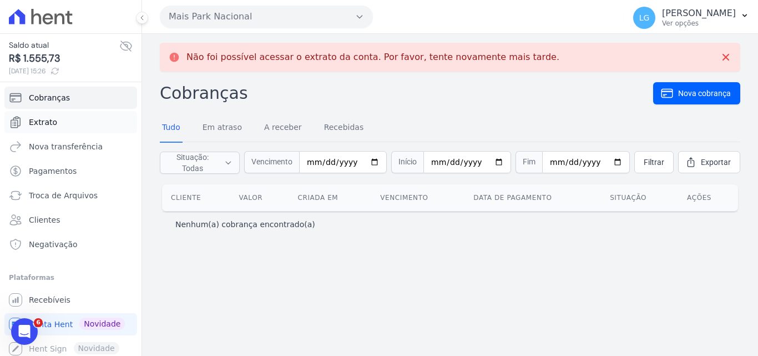
click at [53, 123] on span "Extrato" at bounding box center [43, 121] width 28 height 11
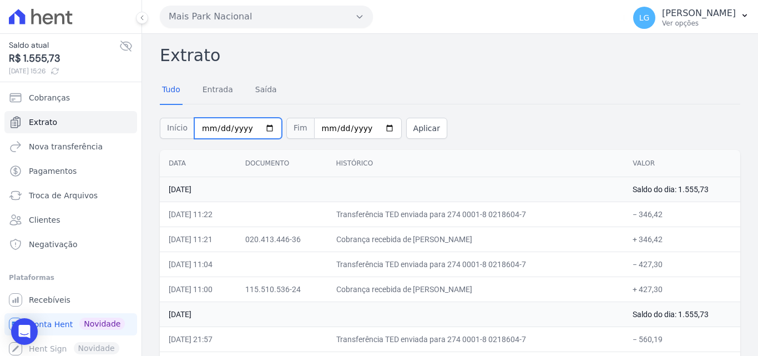
click at [260, 132] on input "2025-08-01" at bounding box center [238, 128] width 88 height 21
type input "2025-04-01"
click at [408, 132] on button "Aplicar" at bounding box center [426, 128] width 41 height 21
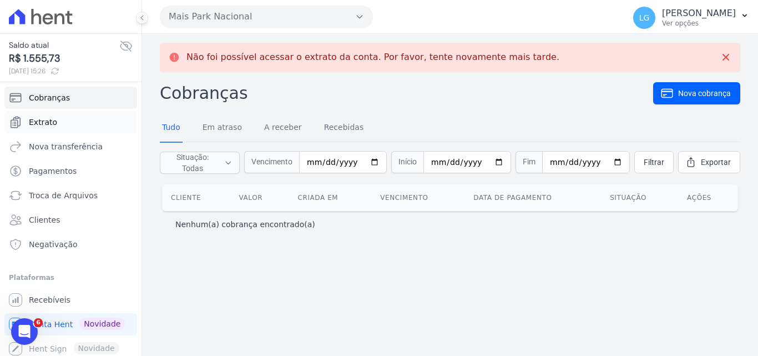
click at [54, 120] on link "Extrato" at bounding box center [70, 122] width 133 height 22
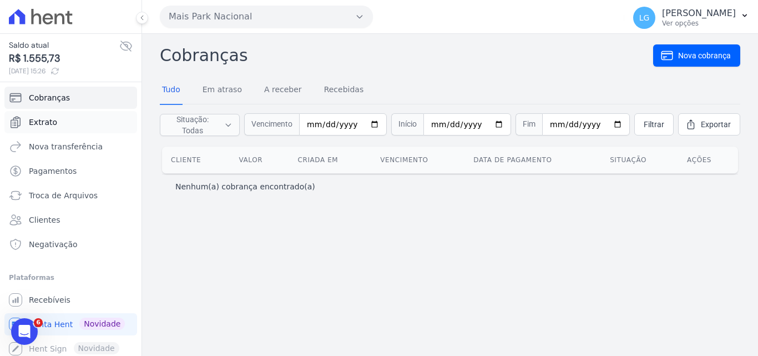
click at [48, 116] on span "Extrato" at bounding box center [43, 121] width 28 height 11
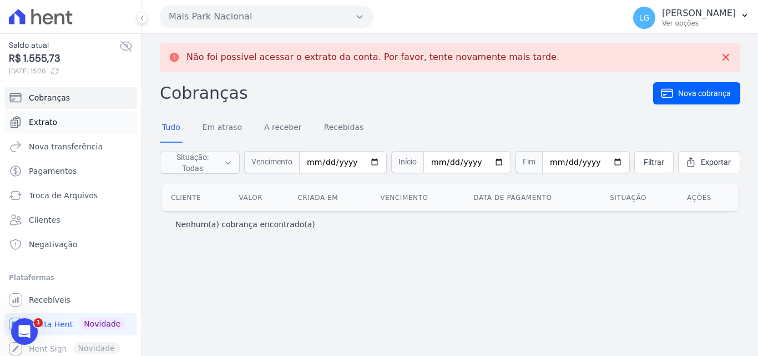
click at [62, 121] on link "Extrato" at bounding box center [70, 122] width 133 height 22
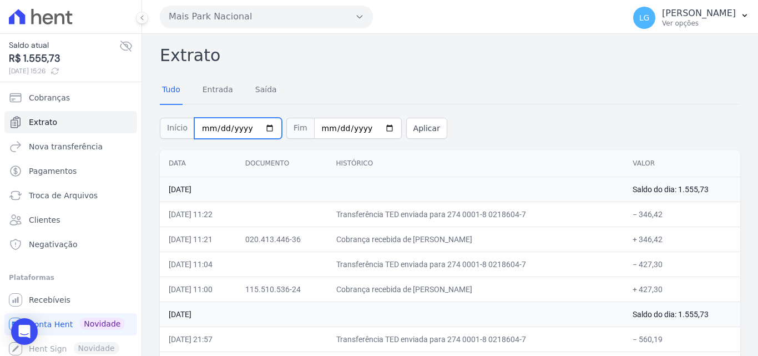
click at [260, 128] on input "[DATE]" at bounding box center [238, 128] width 88 height 21
type input "[DATE]"
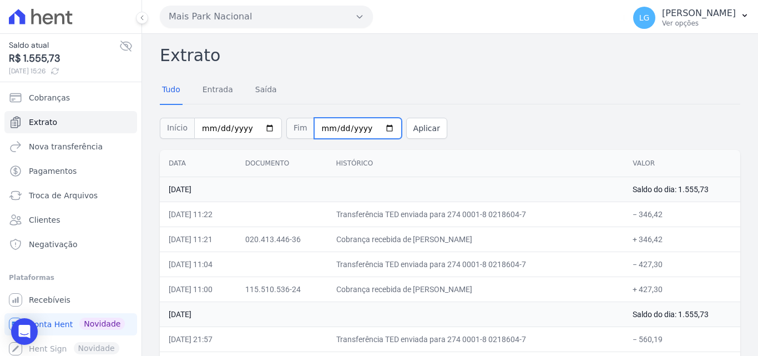
click at [375, 129] on input "[DATE]" at bounding box center [358, 128] width 88 height 21
type input "[DATE]"
click at [416, 128] on button "Aplicar" at bounding box center [426, 128] width 41 height 21
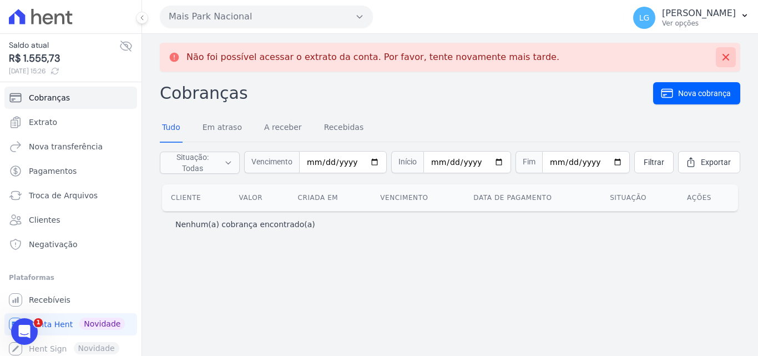
click at [726, 57] on icon at bounding box center [725, 57] width 7 height 7
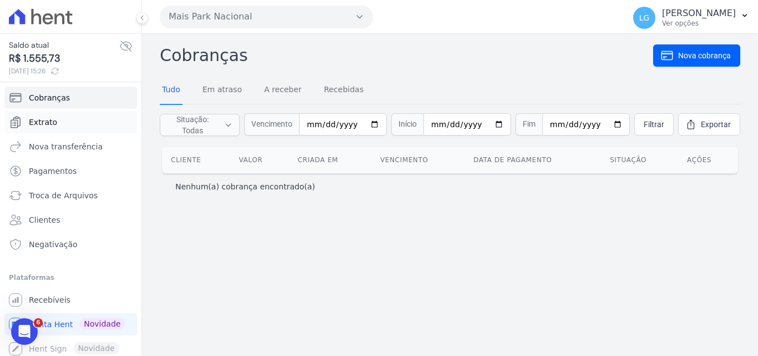
click at [35, 118] on span "Extrato" at bounding box center [43, 121] width 28 height 11
click at [43, 123] on span "Extrato" at bounding box center [43, 121] width 28 height 11
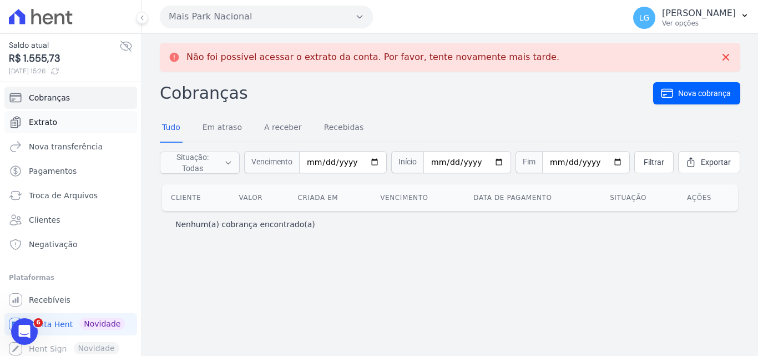
click at [42, 118] on span "Extrato" at bounding box center [43, 121] width 28 height 11
click at [46, 119] on span "Extrato" at bounding box center [43, 121] width 28 height 11
click at [61, 126] on link "Extrato" at bounding box center [70, 122] width 133 height 22
click at [44, 121] on span "Extrato" at bounding box center [43, 121] width 28 height 11
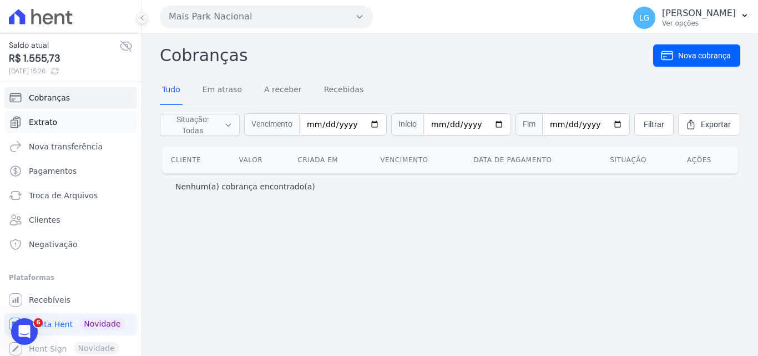
click at [48, 122] on span "Extrato" at bounding box center [43, 121] width 28 height 11
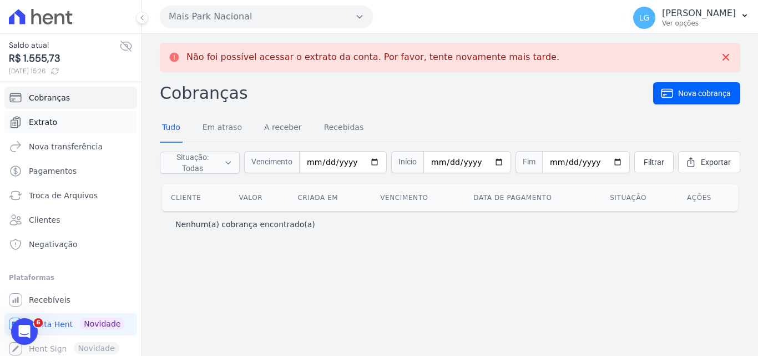
click at [31, 121] on span "Extrato" at bounding box center [43, 121] width 28 height 11
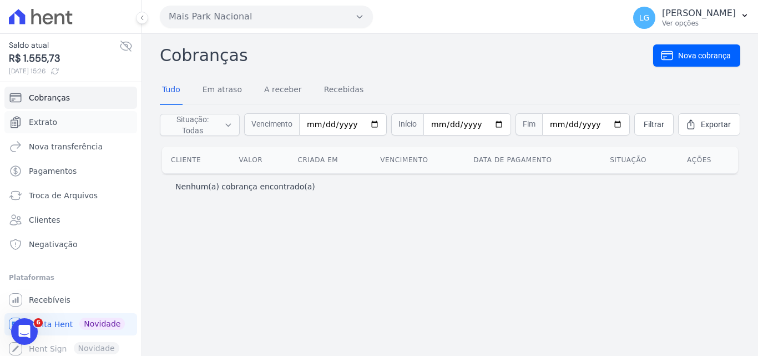
click at [28, 120] on link "Extrato" at bounding box center [70, 122] width 133 height 22
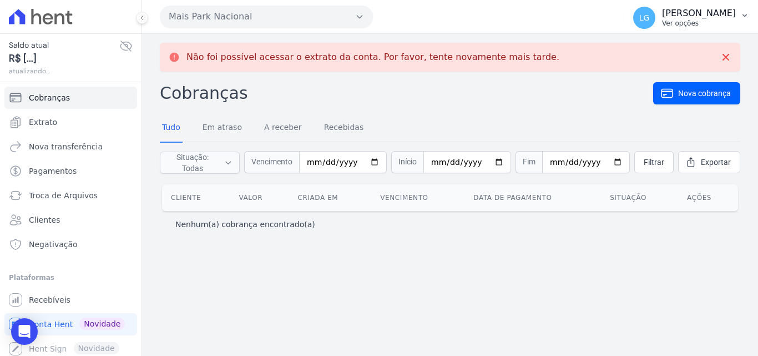
click at [664, 21] on p "Ver opções" at bounding box center [699, 23] width 74 height 9
click at [650, 54] on link "Logout" at bounding box center [687, 48] width 142 height 20
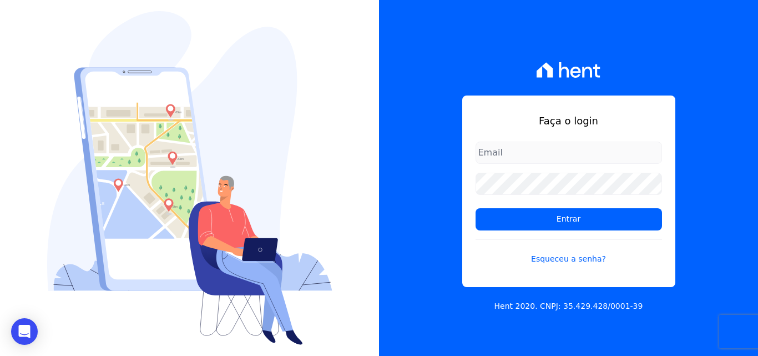
type input "[PERSON_NAME][EMAIL_ADDRESS][DOMAIN_NAME]"
